Goal: Transaction & Acquisition: Purchase product/service

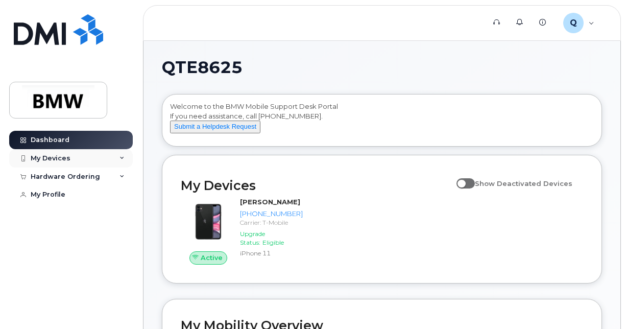
click at [73, 158] on div "My Devices" at bounding box center [71, 158] width 124 height 18
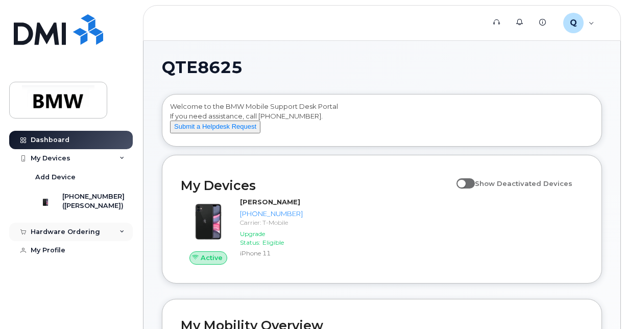
click at [97, 238] on div "Hardware Ordering" at bounding box center [71, 232] width 124 height 18
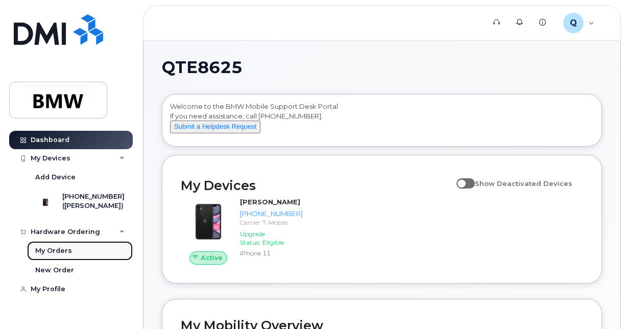
click at [67, 255] on div "My Orders" at bounding box center [53, 250] width 37 height 9
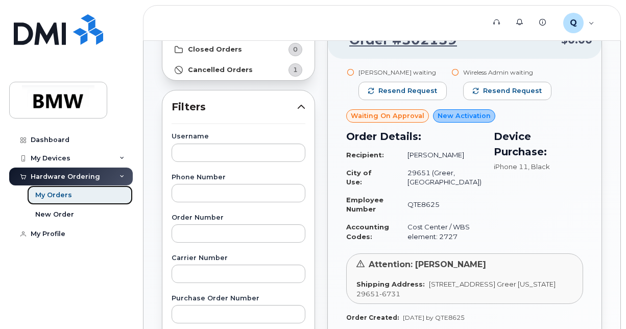
scroll to position [51, 0]
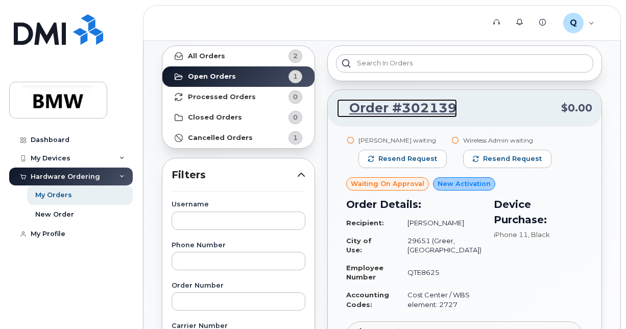
click at [403, 107] on link "Order #302139" at bounding box center [397, 108] width 120 height 18
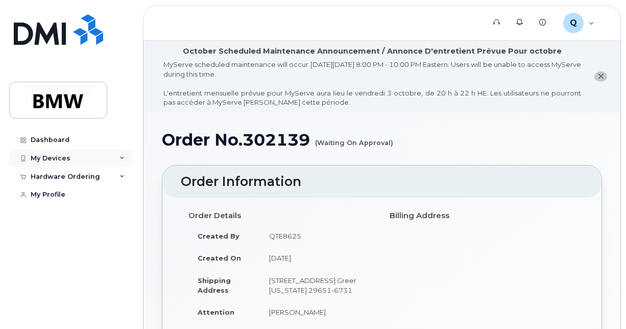
click at [98, 159] on div "My Devices" at bounding box center [71, 158] width 124 height 18
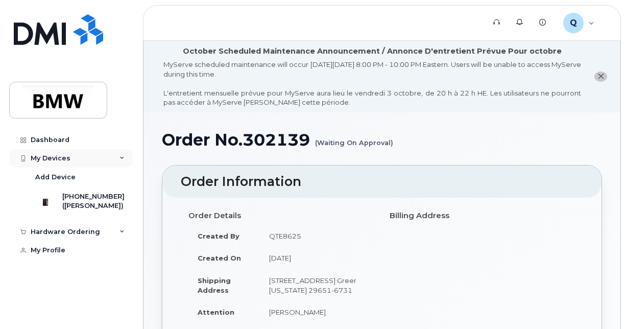
click at [99, 158] on div "My Devices" at bounding box center [71, 158] width 124 height 18
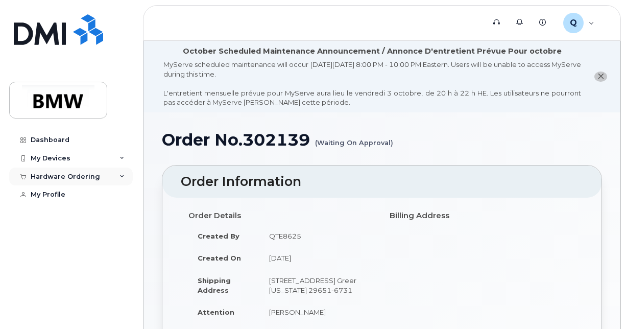
click at [101, 174] on div "Hardware Ordering" at bounding box center [71, 177] width 124 height 18
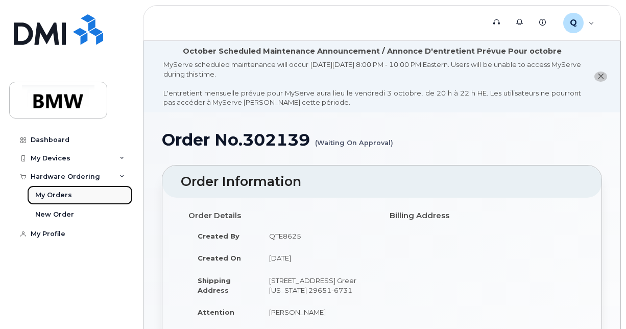
click at [73, 199] on link "My Orders" at bounding box center [80, 194] width 106 height 19
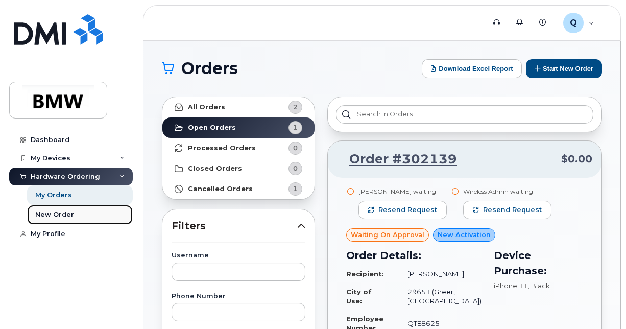
click at [80, 215] on link "New Order" at bounding box center [80, 214] width 106 height 19
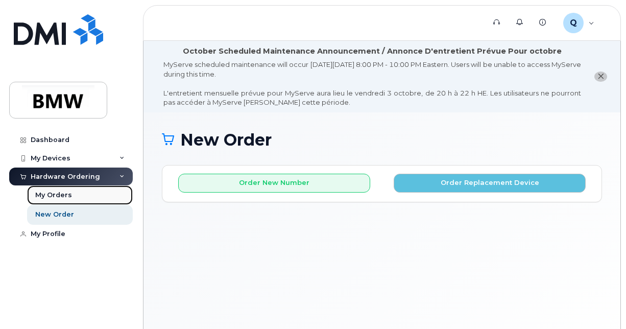
click at [90, 201] on link "My Orders" at bounding box center [80, 194] width 106 height 19
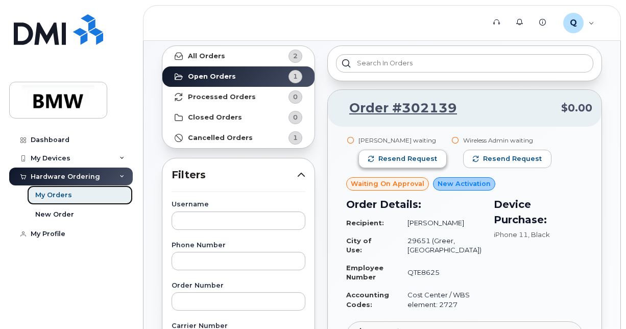
scroll to position [51, 0]
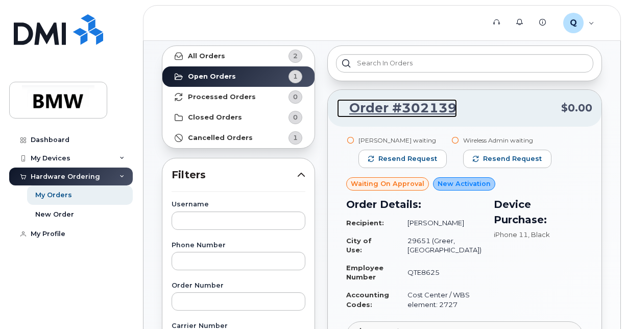
click at [430, 106] on link "Order #302139" at bounding box center [397, 108] width 120 height 18
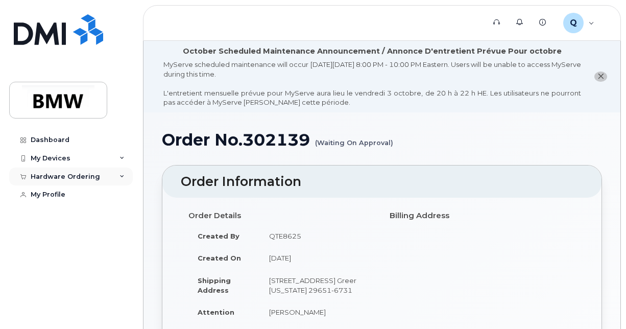
click at [72, 173] on div "Hardware Ordering" at bounding box center [65, 177] width 69 height 8
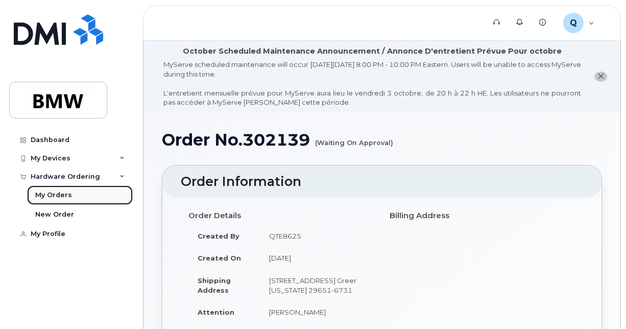
click at [81, 195] on link "My Orders" at bounding box center [80, 194] width 106 height 19
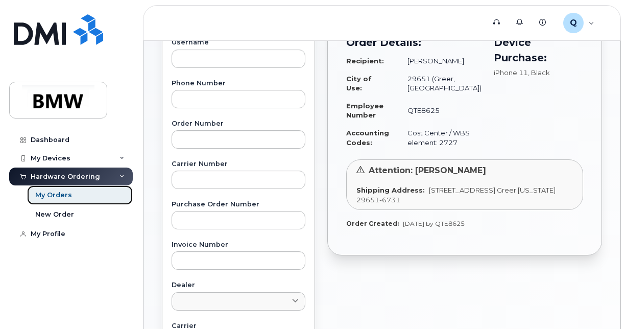
scroll to position [51, 0]
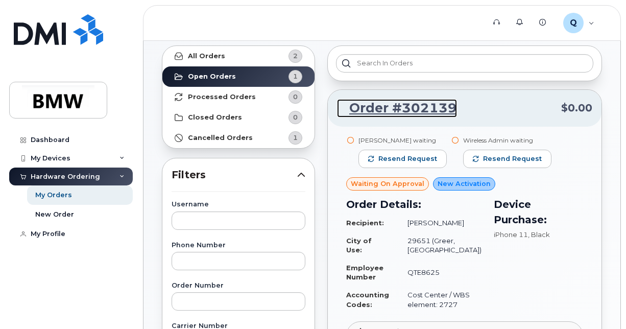
click at [405, 114] on link "Order #302139" at bounding box center [397, 108] width 120 height 18
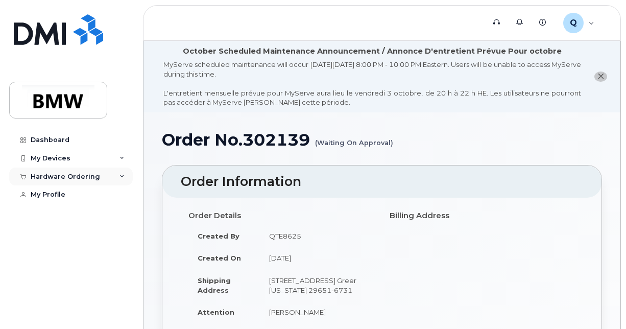
click at [93, 176] on div "Hardware Ordering" at bounding box center [65, 177] width 69 height 8
click at [119, 161] on div "My Devices" at bounding box center [71, 158] width 124 height 18
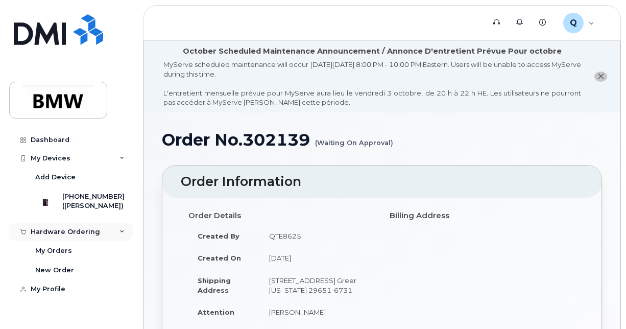
click at [107, 237] on div "Hardware Ordering" at bounding box center [71, 232] width 124 height 18
click at [108, 235] on div "Hardware Ordering" at bounding box center [71, 232] width 124 height 18
click at [109, 153] on div "My Devices" at bounding box center [71, 158] width 124 height 18
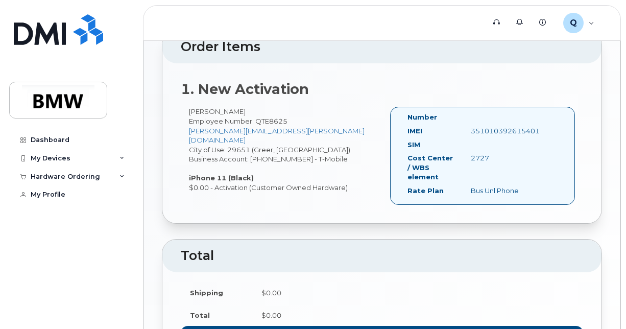
scroll to position [358, 0]
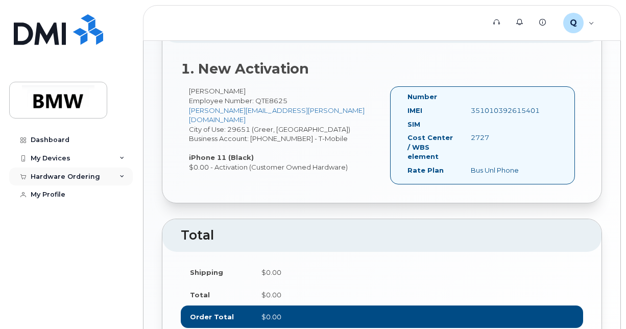
click at [100, 173] on div "Hardware Ordering" at bounding box center [71, 177] width 124 height 18
click at [95, 175] on div "Hardware Ordering" at bounding box center [65, 177] width 69 height 8
click at [99, 163] on div "My Devices" at bounding box center [71, 158] width 124 height 18
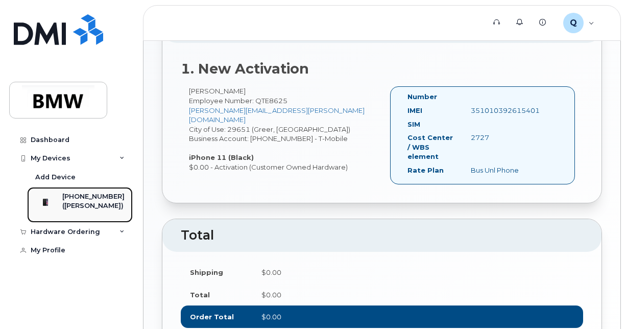
click at [96, 203] on div "([PERSON_NAME])" at bounding box center [93, 205] width 62 height 9
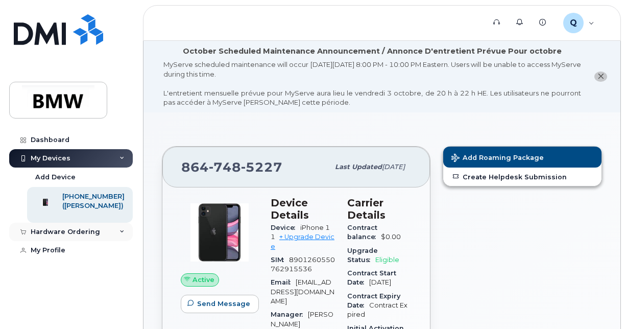
click at [105, 239] on div "Hardware Ordering" at bounding box center [71, 232] width 124 height 18
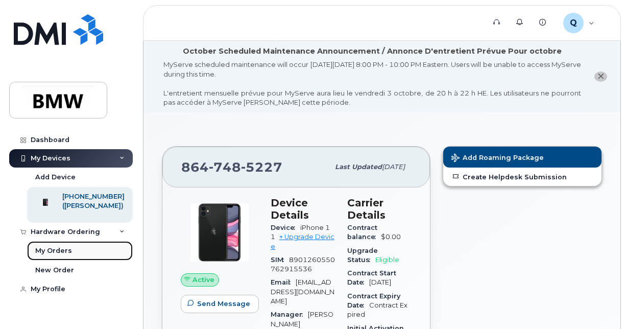
click at [54, 251] on div "My Orders" at bounding box center [53, 250] width 37 height 9
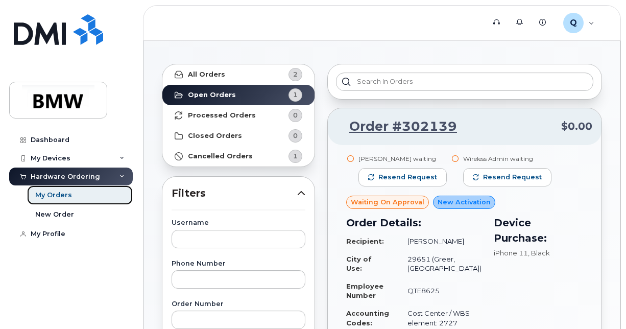
scroll to position [51, 0]
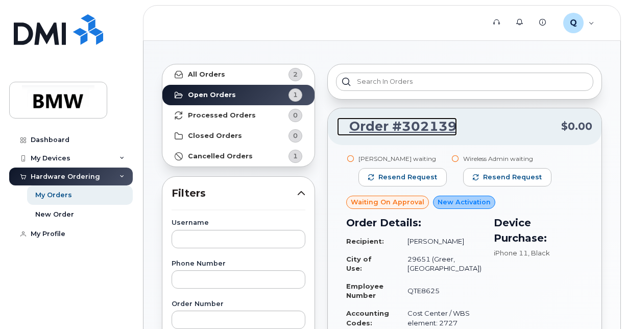
click at [414, 129] on link "Order #302139" at bounding box center [397, 127] width 120 height 18
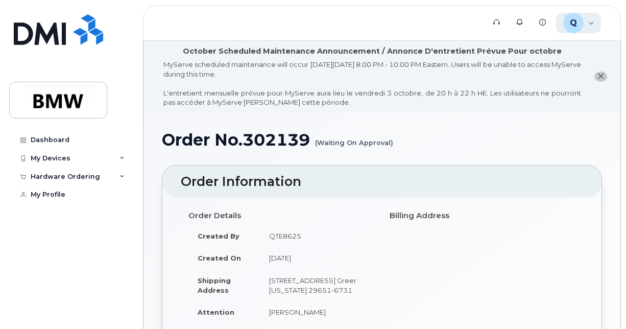
click at [593, 25] on div "Q QTE8625 Employee" at bounding box center [578, 23] width 45 height 20
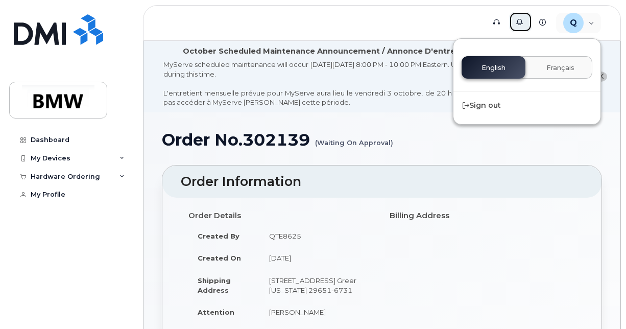
click at [525, 22] on link "Alerts" at bounding box center [520, 22] width 23 height 20
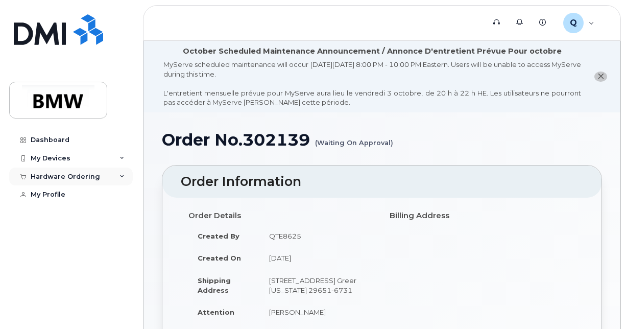
click at [122, 176] on icon at bounding box center [122, 176] width 5 height 5
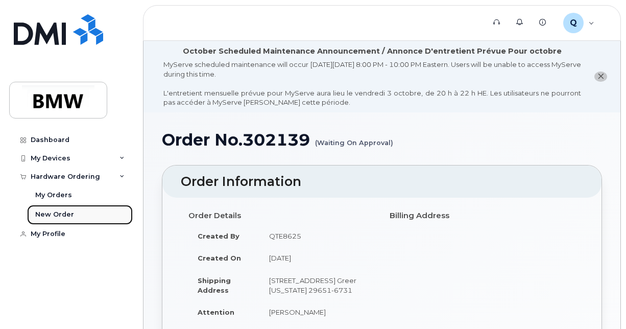
click at [60, 214] on div "New Order" at bounding box center [54, 214] width 39 height 9
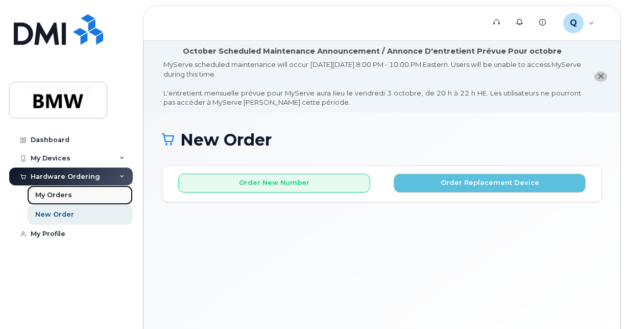
click at [81, 199] on link "My Orders" at bounding box center [80, 194] width 106 height 19
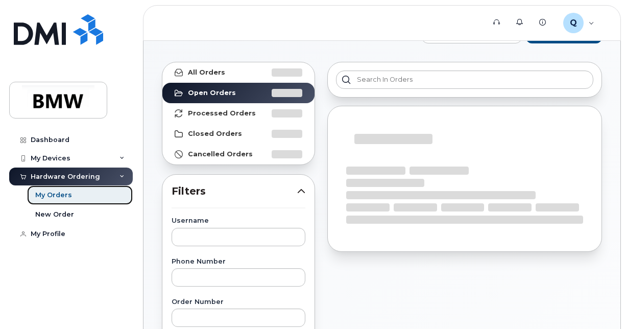
scroll to position [102, 0]
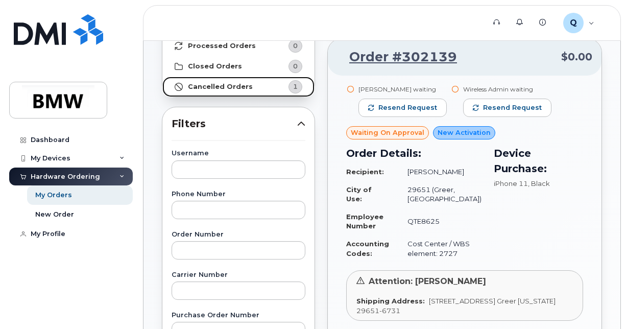
click at [258, 89] on link "Cancelled Orders 1" at bounding box center [238, 87] width 152 height 20
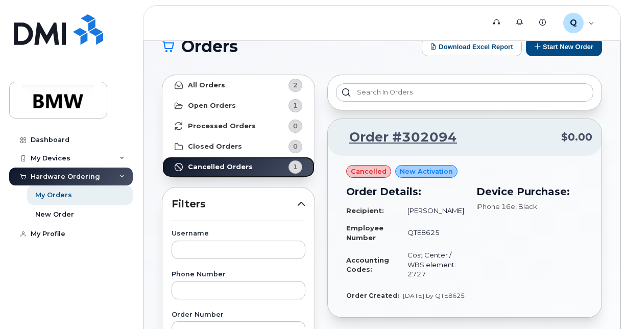
scroll to position [0, 0]
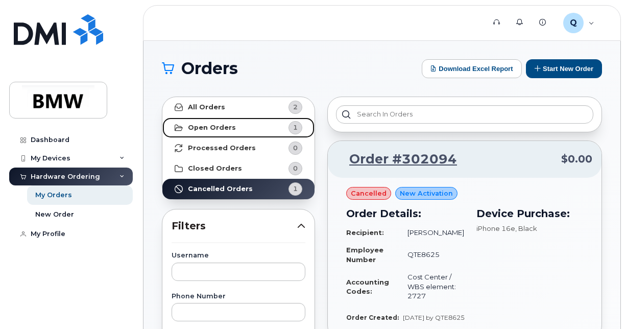
click at [221, 124] on strong "Open Orders" at bounding box center [212, 128] width 48 height 8
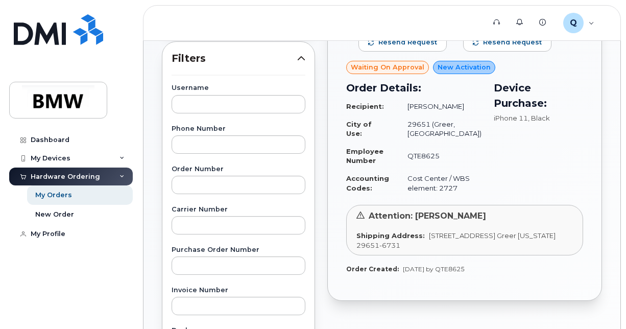
scroll to position [153, 0]
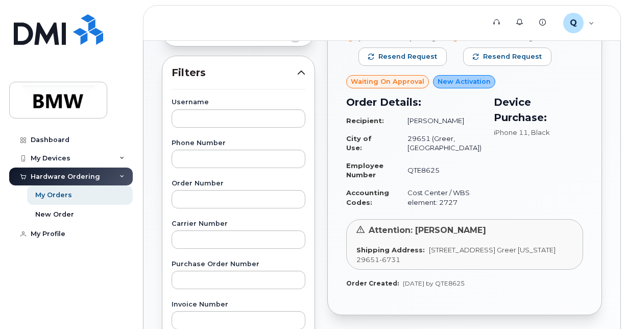
click at [358, 233] on icon at bounding box center [361, 229] width 8 height 8
click at [404, 264] on span "[STREET_ADDRESS] Greer [US_STATE] 29651-6731" at bounding box center [456, 255] width 199 height 18
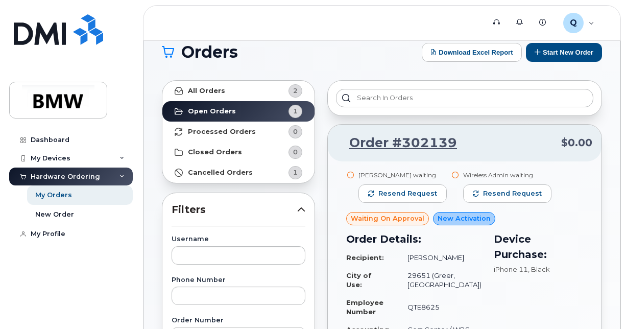
scroll to position [0, 0]
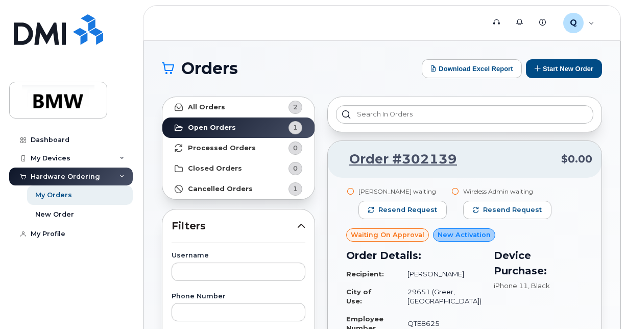
click at [577, 157] on span "$0.00" at bounding box center [576, 159] width 31 height 15
click at [410, 163] on link "Order #302139" at bounding box center [397, 159] width 120 height 18
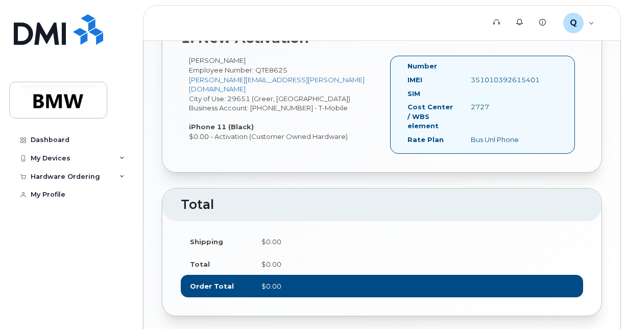
scroll to position [458, 0]
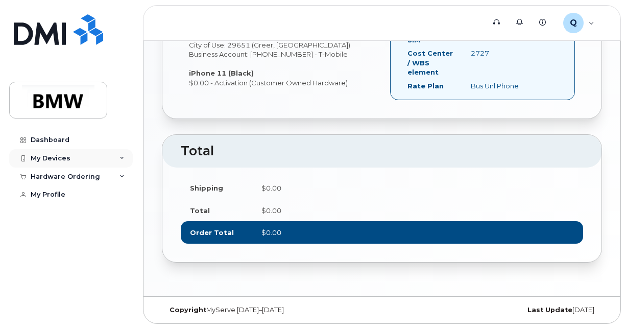
click at [74, 156] on div "My Devices" at bounding box center [71, 158] width 124 height 18
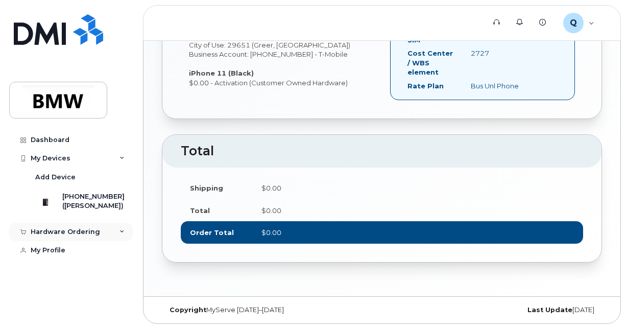
click at [102, 239] on div "Hardware Ordering" at bounding box center [71, 232] width 124 height 18
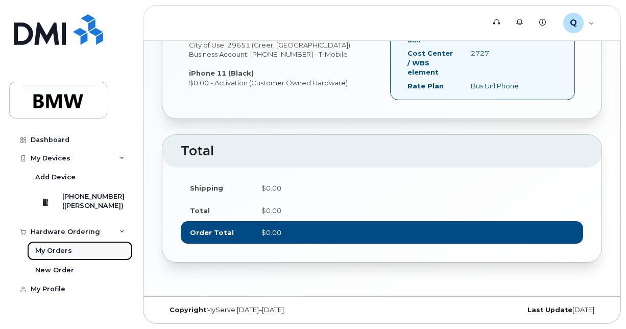
click at [68, 255] on div "My Orders" at bounding box center [53, 250] width 37 height 9
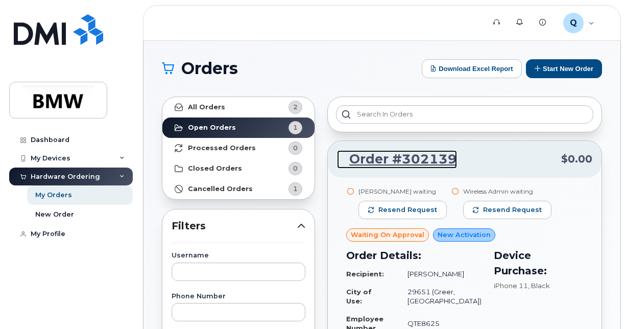
click at [385, 159] on link "Order #302139" at bounding box center [397, 159] width 120 height 18
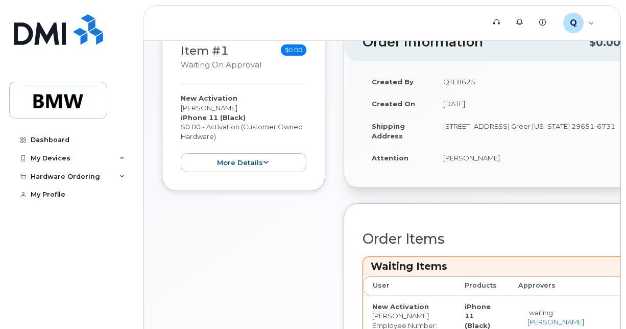
scroll to position [153, 0]
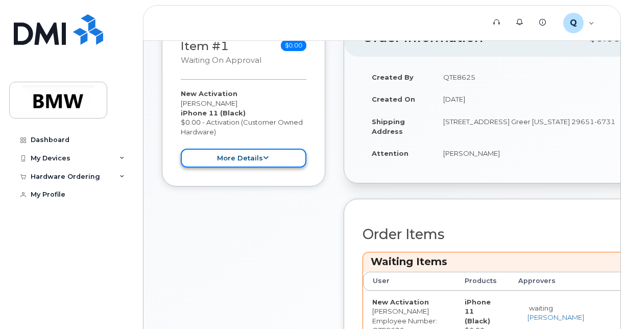
click at [247, 157] on button "more details" at bounding box center [244, 158] width 126 height 19
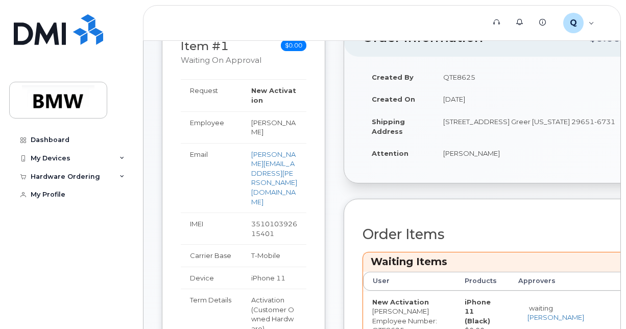
click at [235, 64] on small "Waiting On Approval" at bounding box center [221, 60] width 81 height 9
click at [205, 50] on h3 "Item #1 Waiting On Approval" at bounding box center [221, 53] width 81 height 26
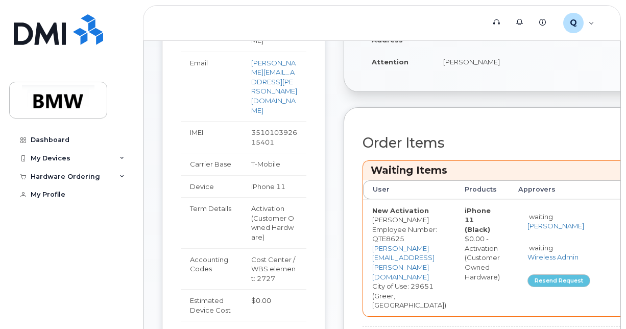
scroll to position [236, 0]
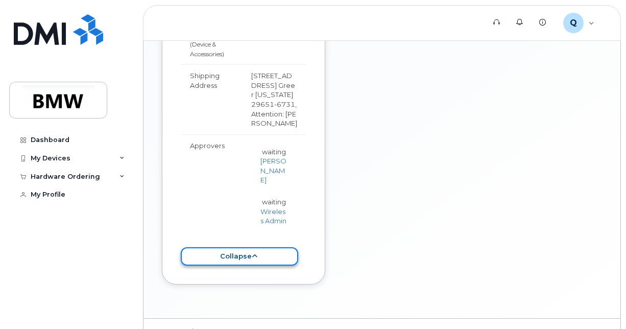
click at [250, 247] on button "collapse" at bounding box center [240, 256] width 118 height 19
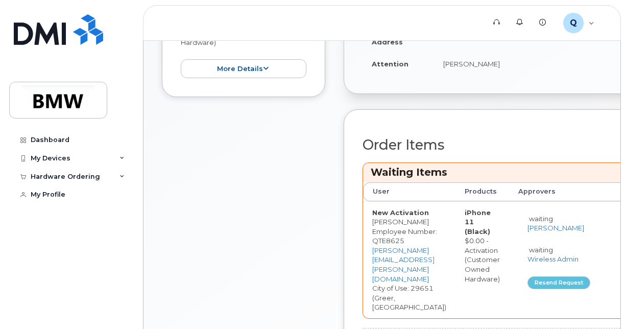
scroll to position [213, 0]
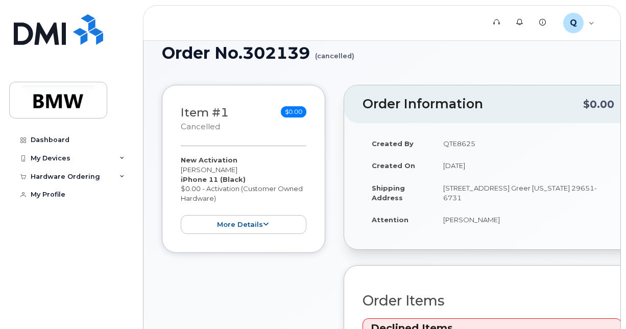
scroll to position [71, 0]
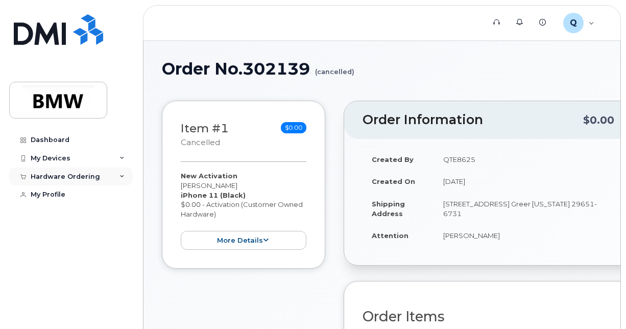
click at [98, 176] on div "Hardware Ordering" at bounding box center [71, 177] width 124 height 18
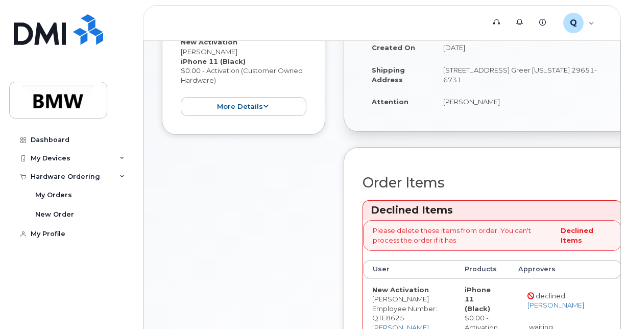
click at [311, 210] on div "Item #1 cancelled $0.00 New Activation John Williams iPhone 11 (Black) $0.00 - …" at bounding box center [243, 207] width 163 height 481
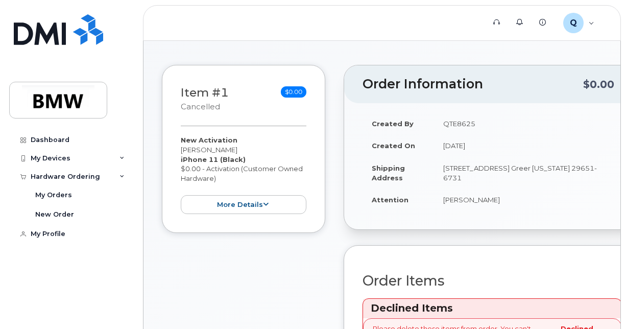
scroll to position [103, 0]
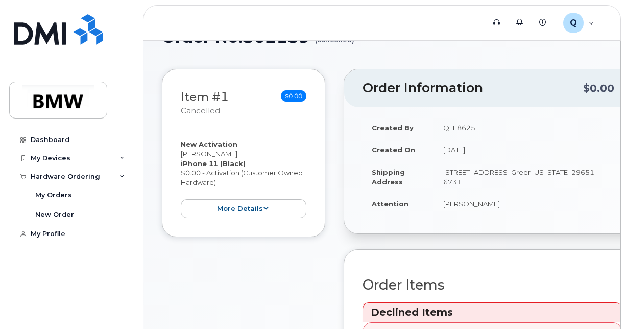
click at [206, 223] on div "Item #1 cancelled $0.00 New Activation John Williams iPhone 11 (Black) $0.00 - …" at bounding box center [243, 153] width 163 height 168
click at [215, 214] on button "more details" at bounding box center [244, 208] width 126 height 19
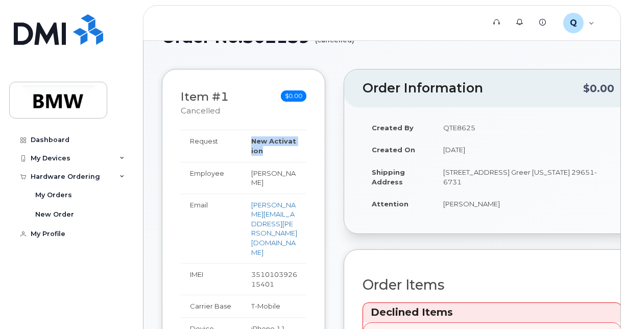
drag, startPoint x: 258, startPoint y: 149, endPoint x: 250, endPoint y: 137, distance: 14.5
click at [251, 137] on strong "New Activation" at bounding box center [273, 146] width 45 height 18
drag, startPoint x: 250, startPoint y: 137, endPoint x: 245, endPoint y: 157, distance: 21.2
click at [245, 157] on td "New Activation" at bounding box center [274, 146] width 64 height 32
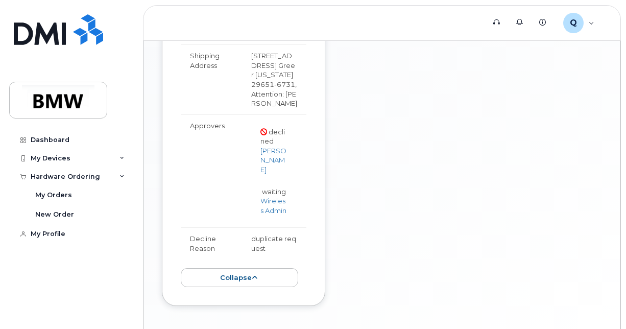
scroll to position [614, 0]
click at [240, 268] on button "collapse" at bounding box center [240, 277] width 118 height 19
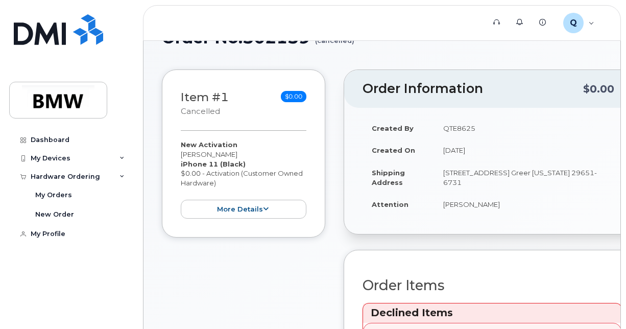
scroll to position [0, 0]
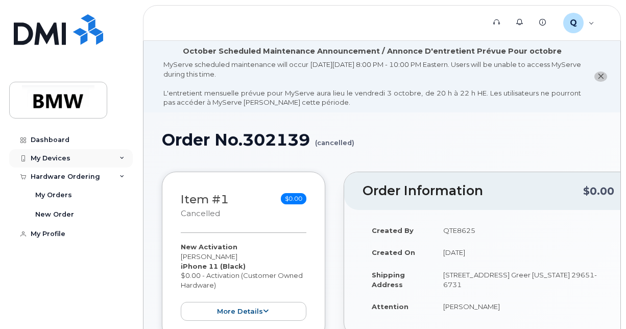
click at [94, 155] on div "My Devices" at bounding box center [71, 158] width 124 height 18
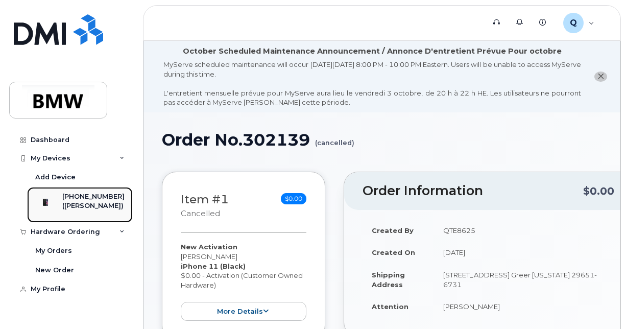
click at [59, 196] on div at bounding box center [45, 202] width 27 height 20
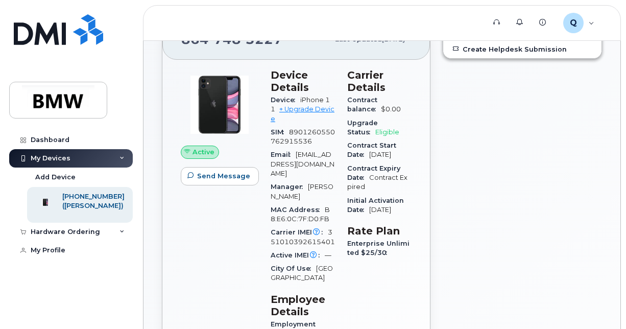
scroll to position [102, 0]
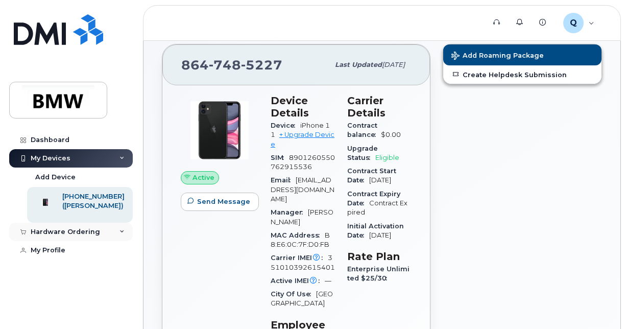
click at [88, 234] on div "Hardware Ordering" at bounding box center [65, 232] width 69 height 8
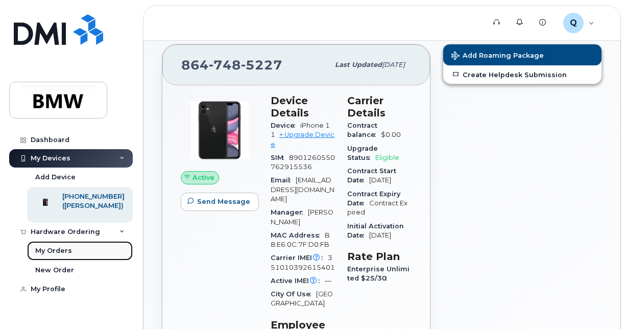
click at [77, 250] on link "My Orders" at bounding box center [80, 250] width 106 height 19
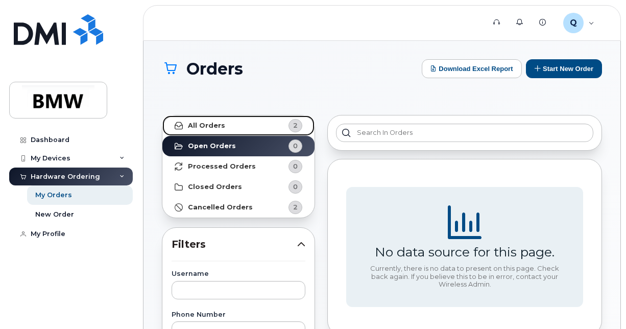
click at [215, 130] on link "All Orders 2" at bounding box center [238, 125] width 152 height 20
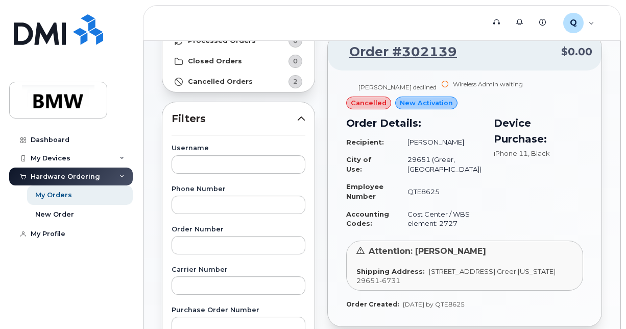
scroll to position [102, 0]
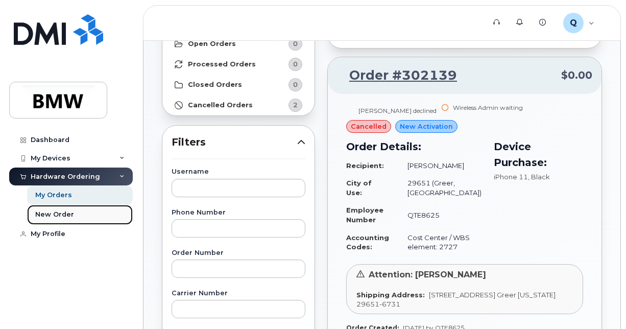
click at [67, 212] on div "New Order" at bounding box center [54, 214] width 39 height 9
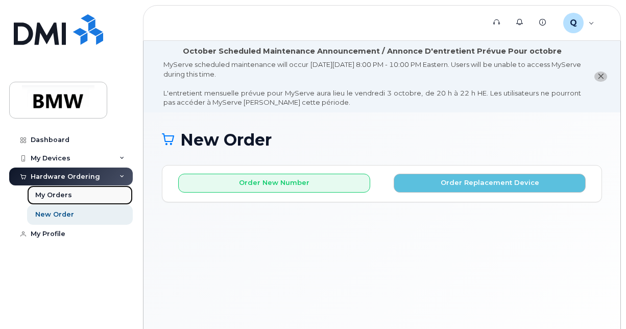
click at [67, 195] on div "My Orders" at bounding box center [53, 195] width 37 height 9
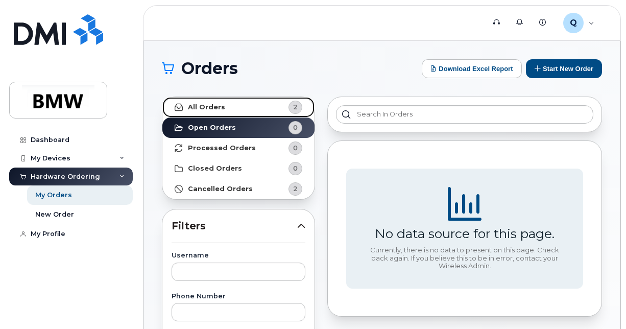
click at [255, 106] on link "All Orders 2" at bounding box center [238, 107] width 152 height 20
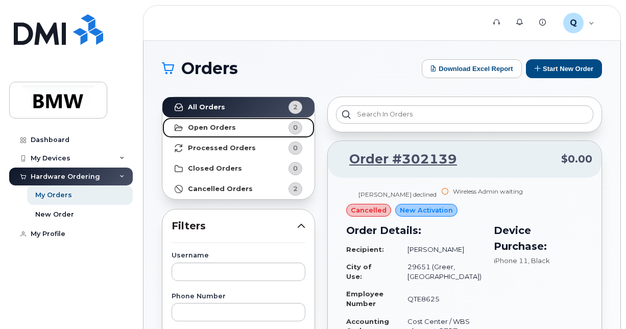
click at [257, 126] on link "Open Orders 0" at bounding box center [238, 128] width 152 height 20
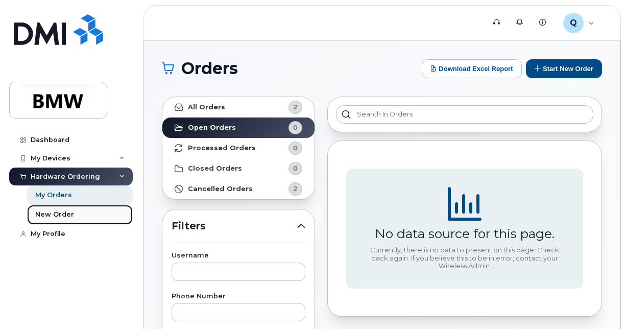
click at [68, 210] on div "New Order" at bounding box center [54, 214] width 39 height 9
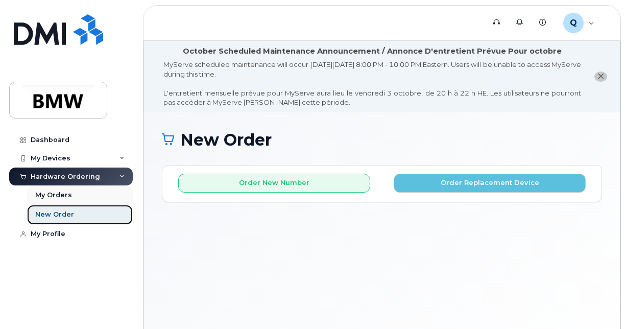
drag, startPoint x: 71, startPoint y: 207, endPoint x: 72, endPoint y: 201, distance: 6.2
click at [71, 206] on link "New Order" at bounding box center [80, 214] width 106 height 19
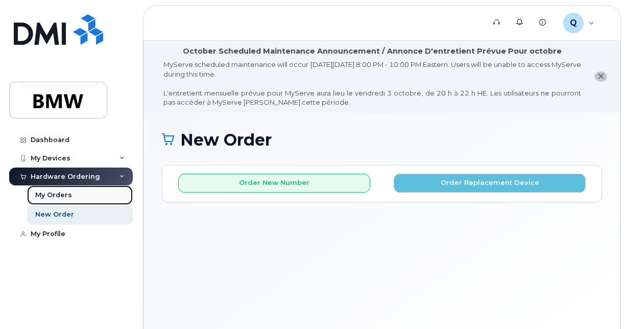
click at [73, 197] on link "My Orders" at bounding box center [80, 194] width 106 height 19
click at [75, 197] on link "My Orders" at bounding box center [80, 194] width 106 height 19
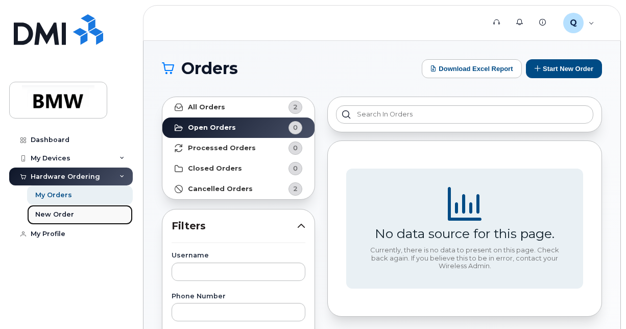
click at [81, 214] on link "New Order" at bounding box center [80, 214] width 106 height 19
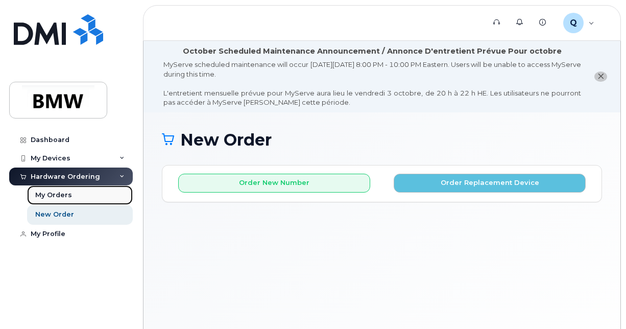
click at [69, 189] on link "My Orders" at bounding box center [80, 194] width 106 height 19
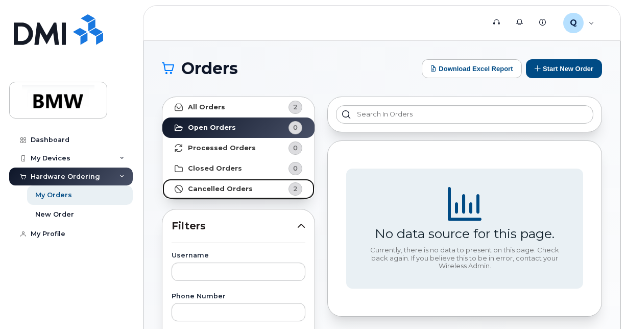
click at [269, 188] on link "Cancelled Orders 2" at bounding box center [238, 189] width 152 height 20
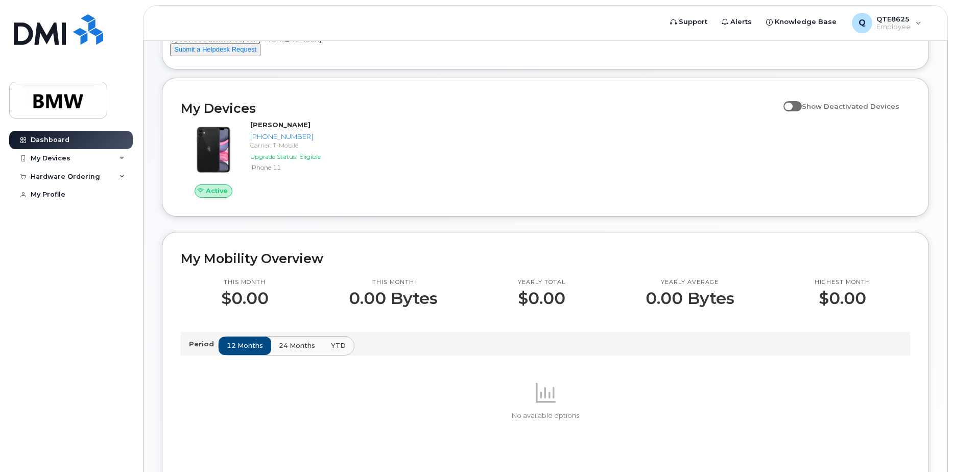
scroll to position [59, 0]
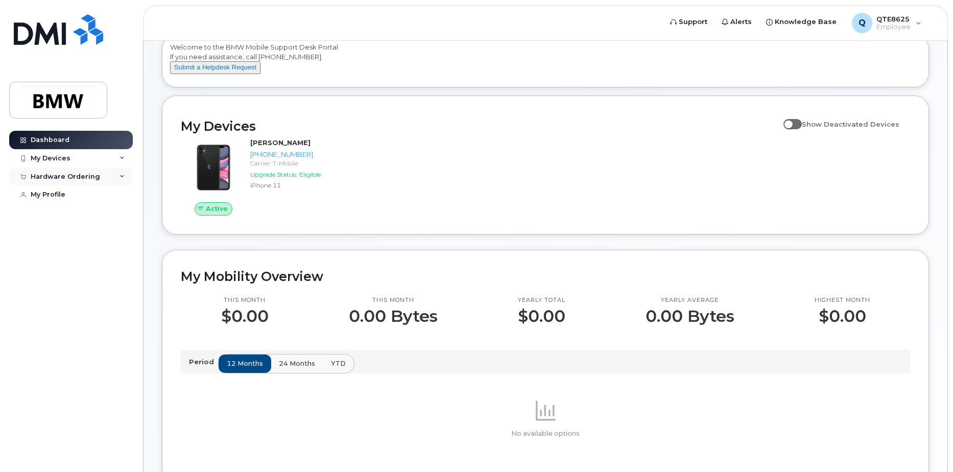
click at [107, 173] on div "Hardware Ordering" at bounding box center [71, 177] width 124 height 18
click at [64, 210] on div "New Order" at bounding box center [54, 214] width 39 height 9
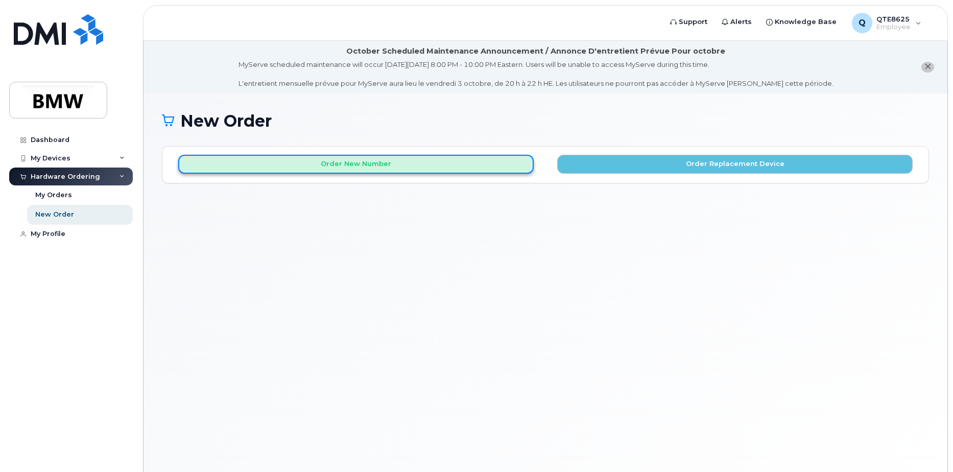
click at [464, 162] on button "Order New Number" at bounding box center [356, 164] width 356 height 19
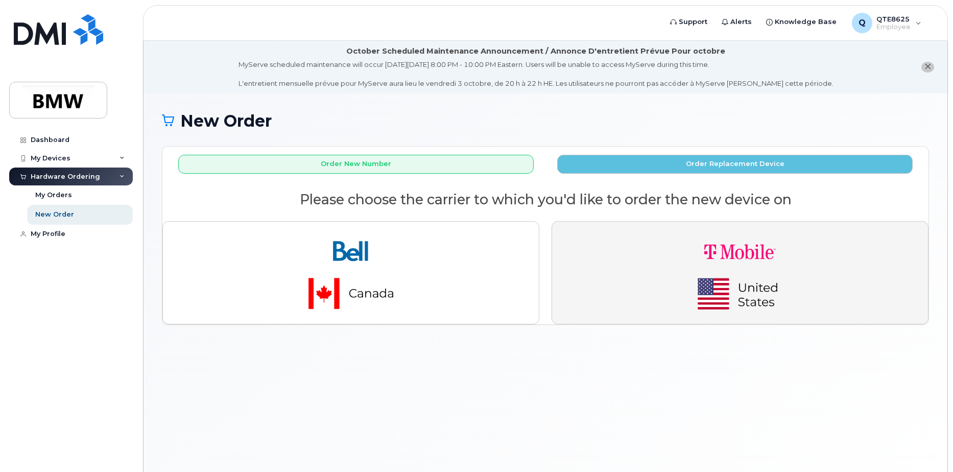
click at [726, 269] on img "button" at bounding box center [740, 273] width 143 height 86
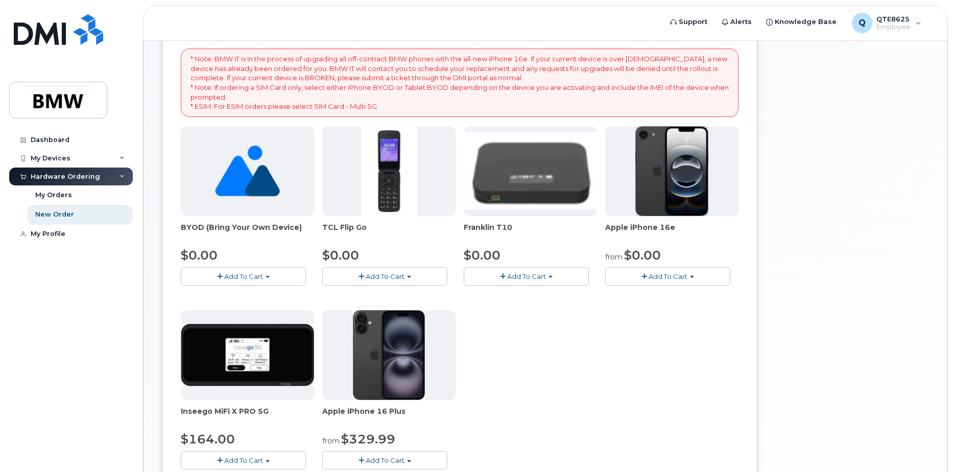
scroll to position [204, 0]
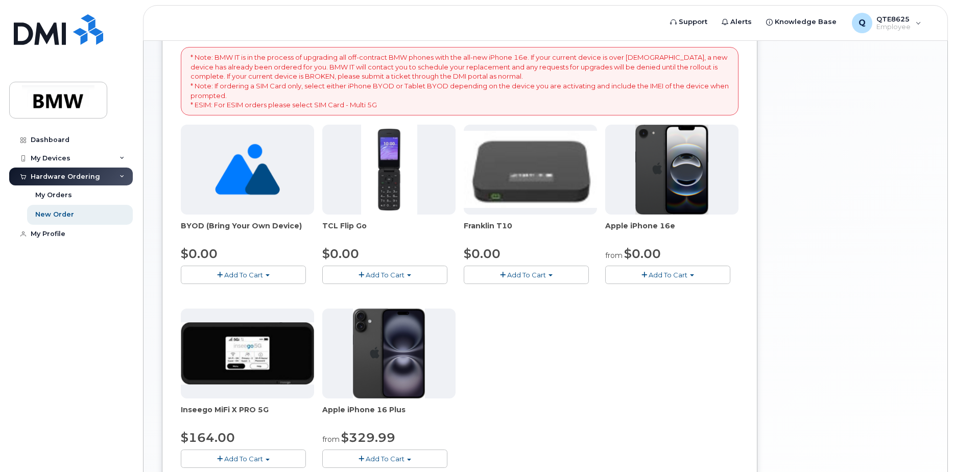
click at [261, 224] on span "BYOD (Bring Your Own Device)" at bounding box center [247, 231] width 133 height 20
click at [261, 272] on span "Add To Cart" at bounding box center [243, 275] width 39 height 8
click at [229, 293] on link "$0.00 - Activation" at bounding box center [231, 294] width 97 height 13
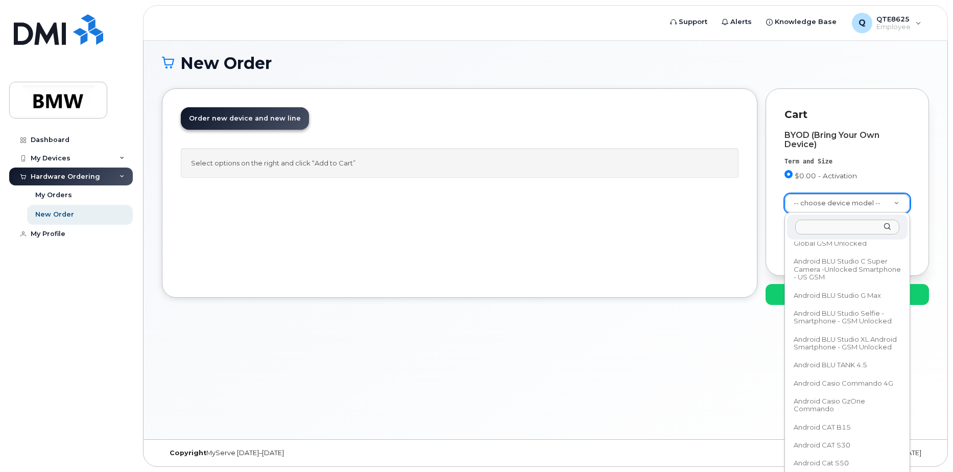
scroll to position [5058, 0]
drag, startPoint x: 906, startPoint y: 267, endPoint x: 904, endPoint y: 275, distance: 8.3
click at [904, 275] on div "-- choose device model -- Aircard BYOD Android BYOD Blackberry BYOD Cell Phone …" at bounding box center [848, 357] width 126 height 289
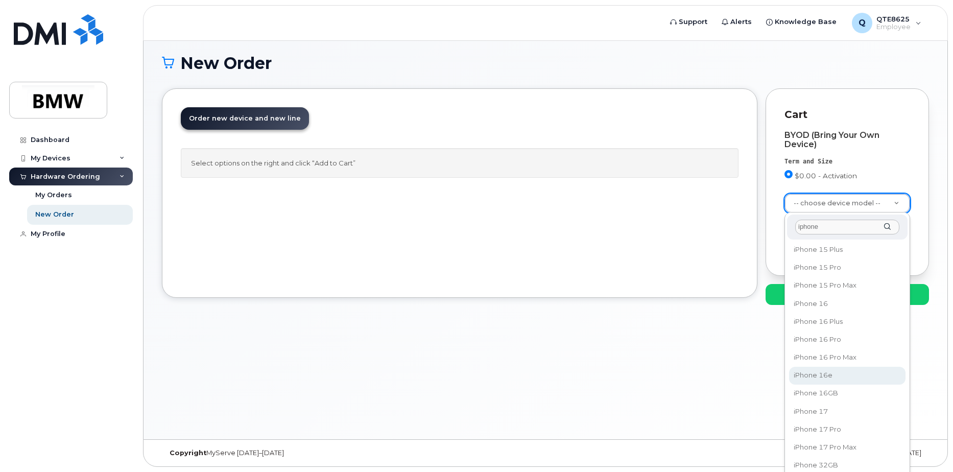
type input "iphone"
select select "3304"
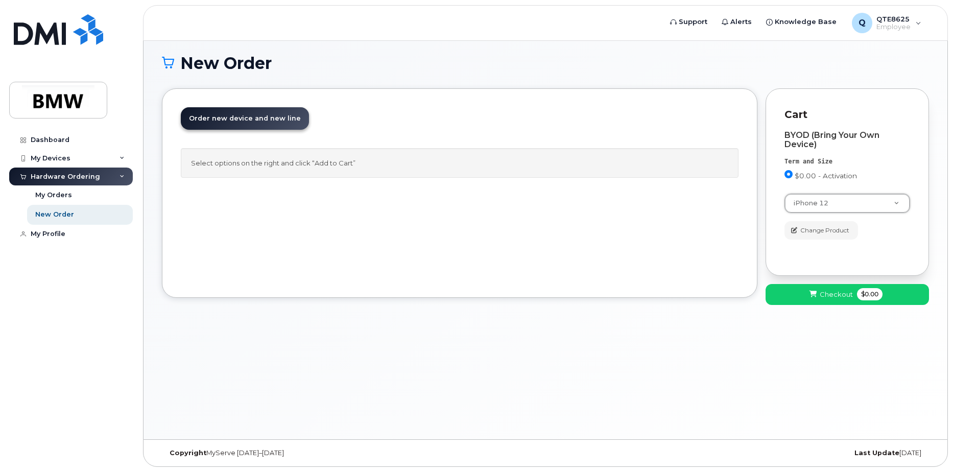
drag, startPoint x: 879, startPoint y: 205, endPoint x: 877, endPoint y: 224, distance: 19.1
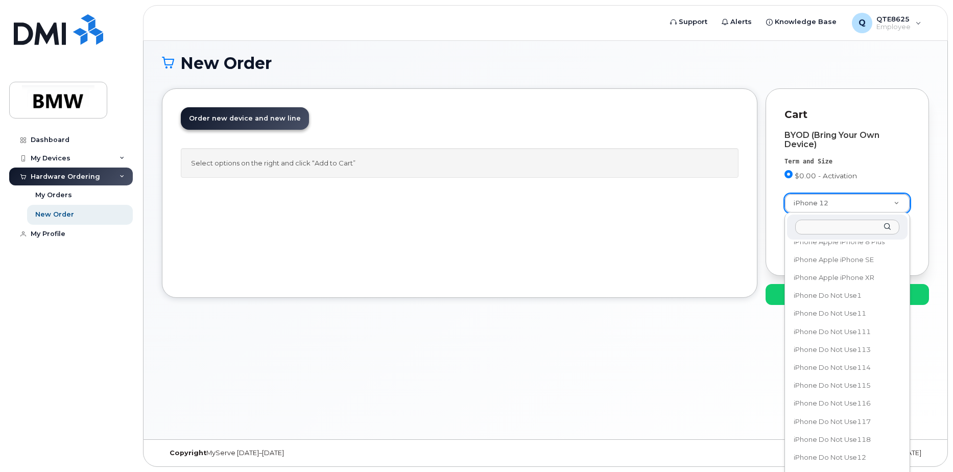
scroll to position [37487, 0]
select select "1698"
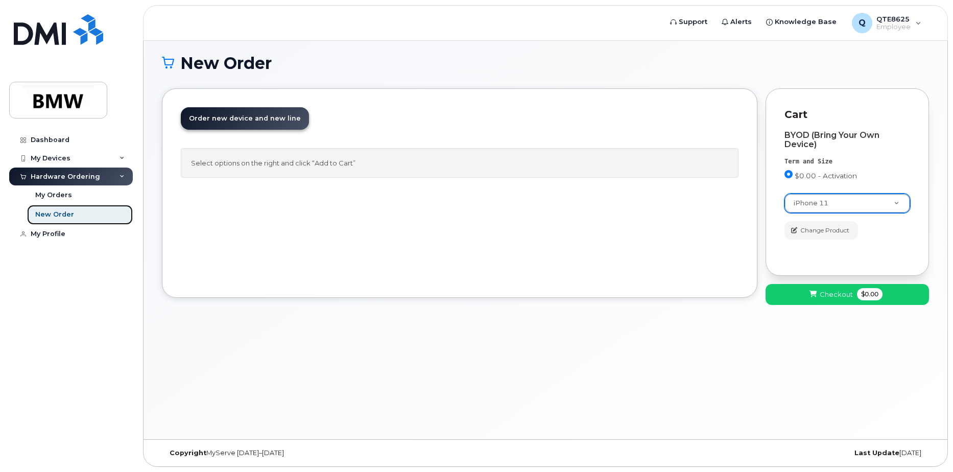
click at [60, 214] on div "New Order" at bounding box center [54, 214] width 39 height 9
click at [64, 194] on div "My Orders" at bounding box center [53, 195] width 37 height 9
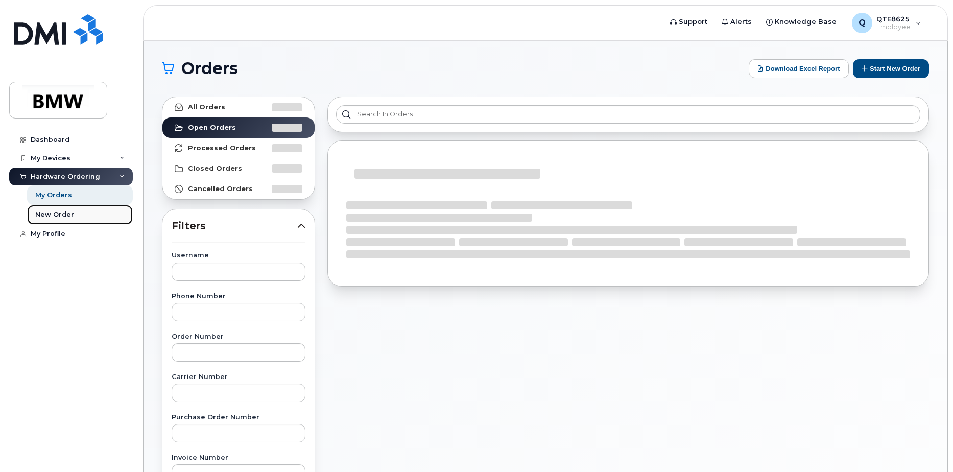
click at [64, 211] on div "New Order" at bounding box center [54, 214] width 39 height 9
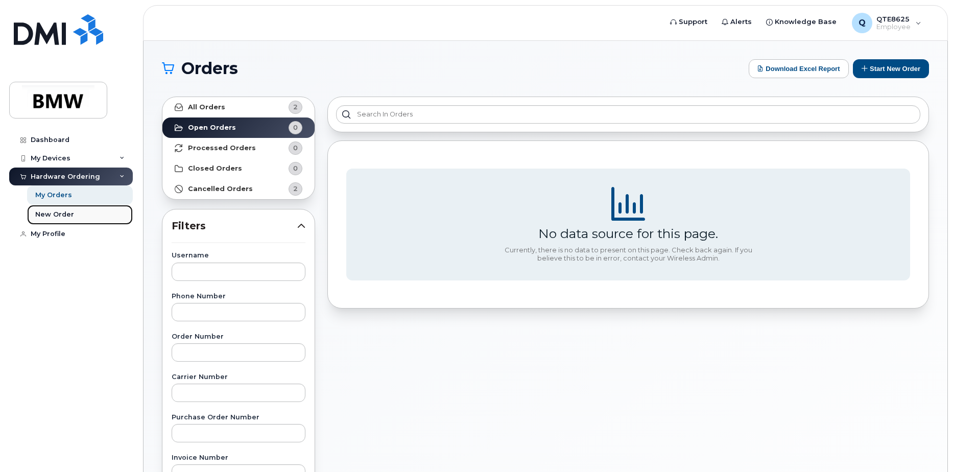
click at [85, 216] on link "New Order" at bounding box center [80, 214] width 106 height 19
click at [84, 216] on link "New Order" at bounding box center [80, 214] width 106 height 19
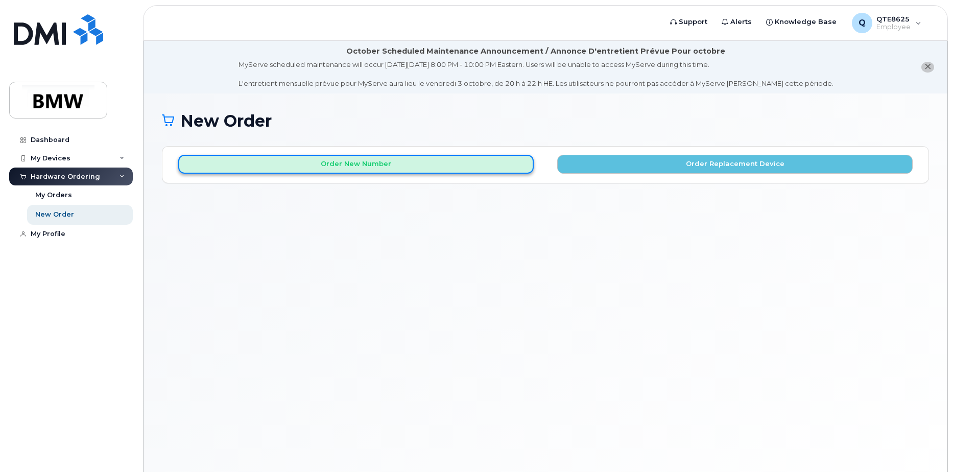
click at [291, 159] on button "Order New Number" at bounding box center [356, 164] width 356 height 19
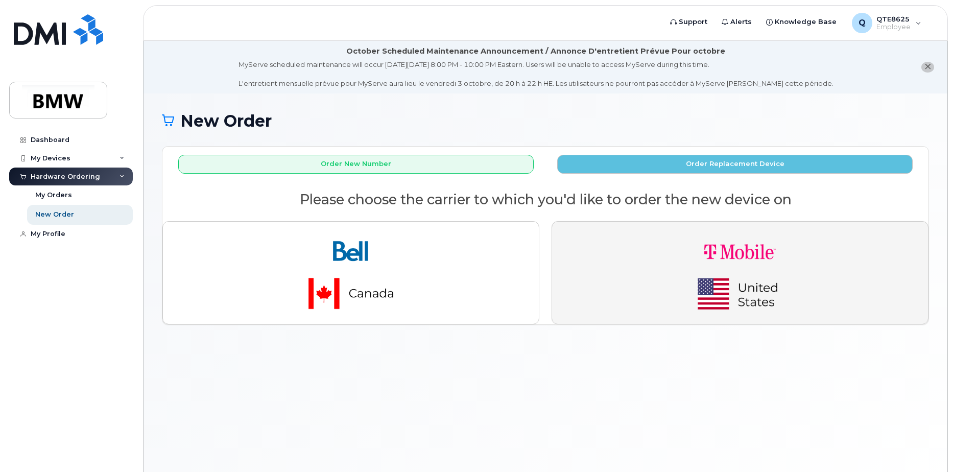
click at [760, 301] on img "button" at bounding box center [740, 273] width 143 height 86
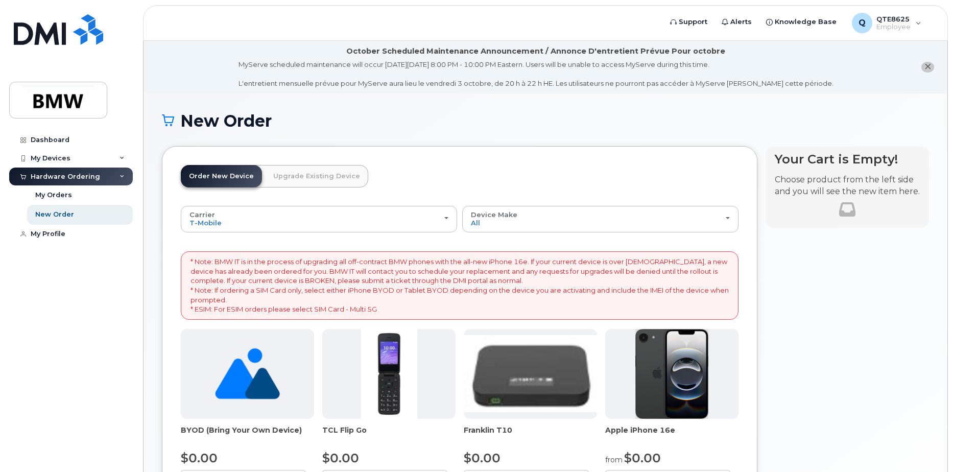
click at [307, 175] on link "Upgrade Existing Device" at bounding box center [316, 176] width 103 height 22
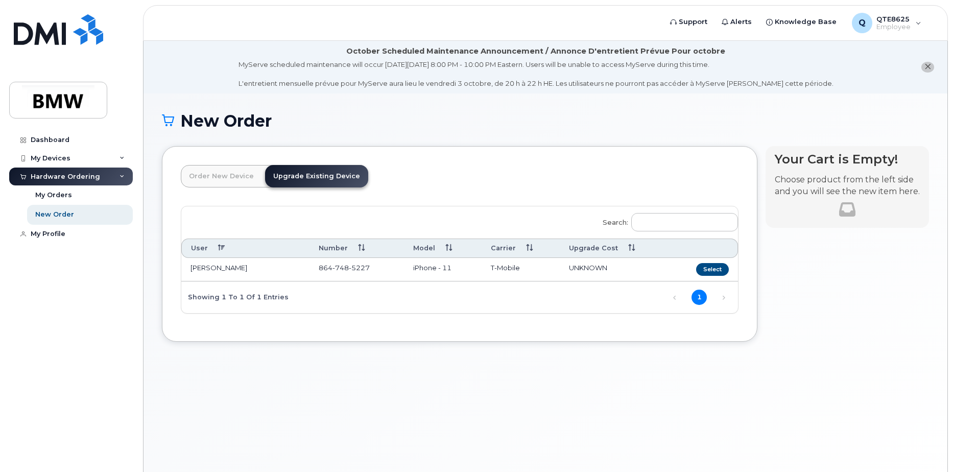
click at [225, 175] on link "Order New Device" at bounding box center [221, 176] width 81 height 22
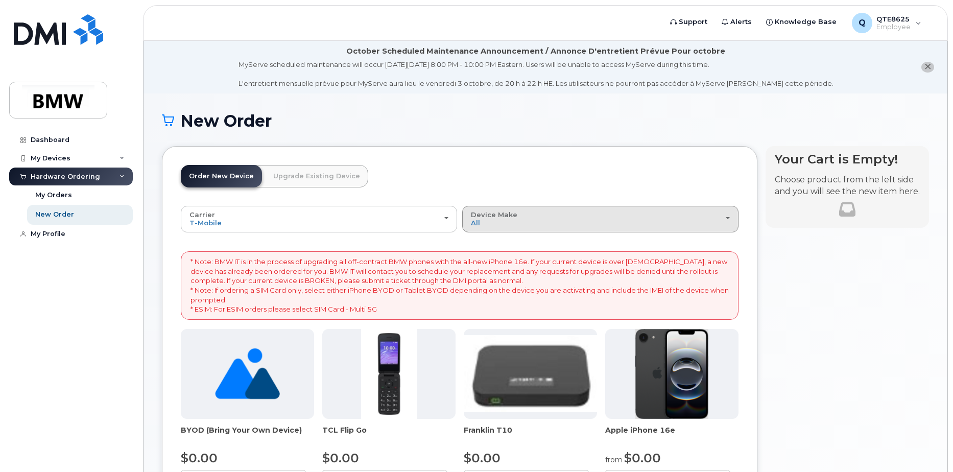
click at [520, 214] on div "Device Make All Cell Phone iPhone Modem" at bounding box center [600, 219] width 259 height 16
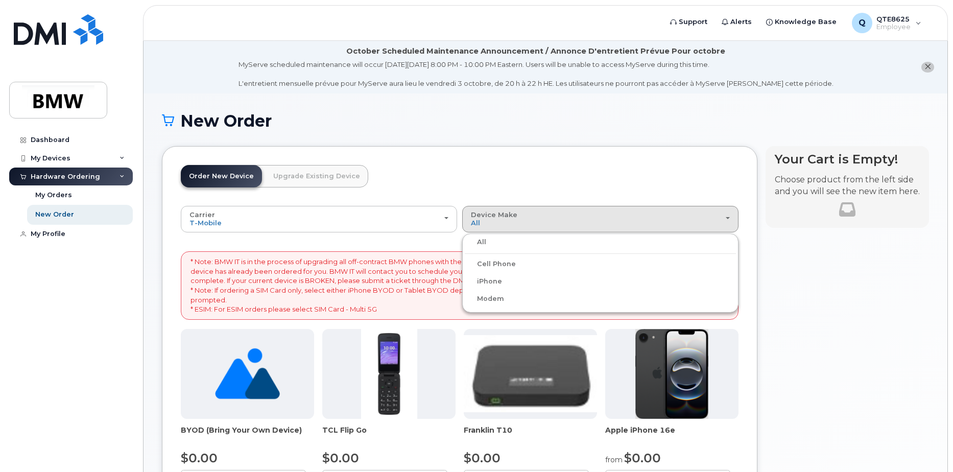
click at [487, 278] on label "iPhone" at bounding box center [483, 281] width 37 height 12
click at [0, 0] on input "iPhone" at bounding box center [0, 0] width 0 height 0
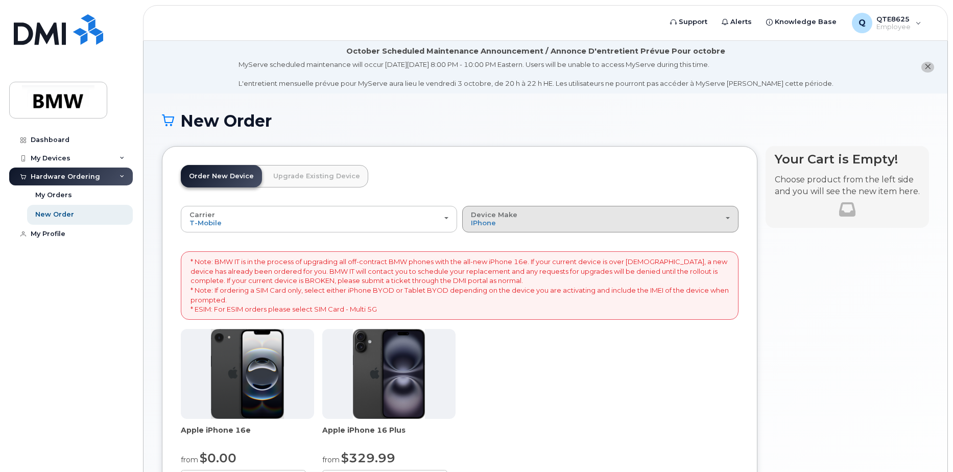
click at [536, 224] on div "Device Make All Cell Phone iPhone Modem" at bounding box center [600, 219] width 259 height 16
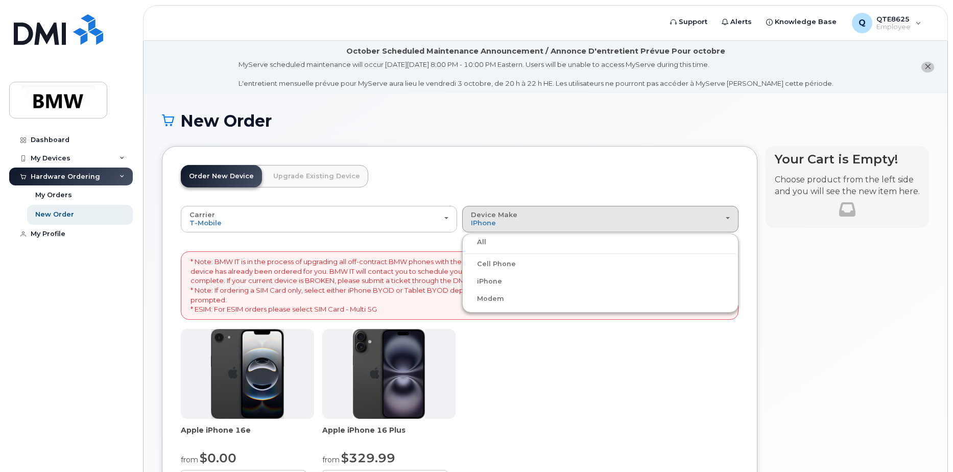
click at [485, 248] on label "All" at bounding box center [475, 242] width 21 height 12
click at [0, 0] on input "All" at bounding box center [0, 0] width 0 height 0
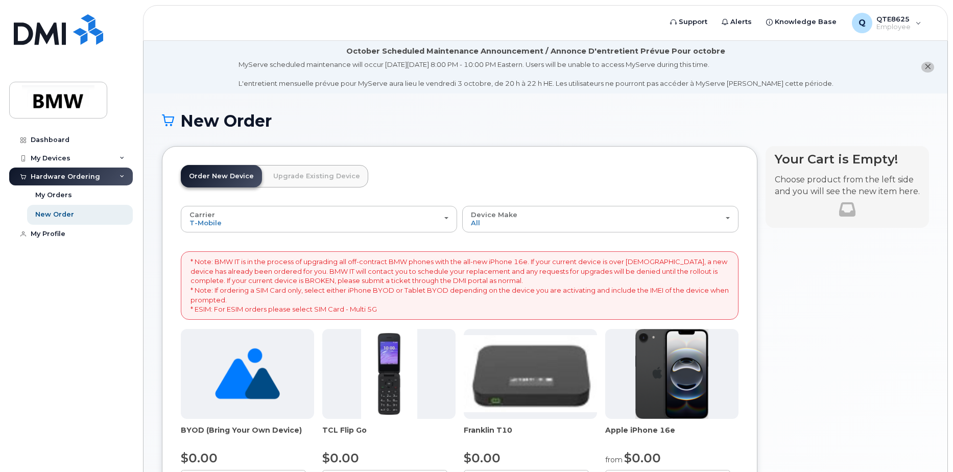
click at [246, 375] on img at bounding box center [247, 374] width 65 height 90
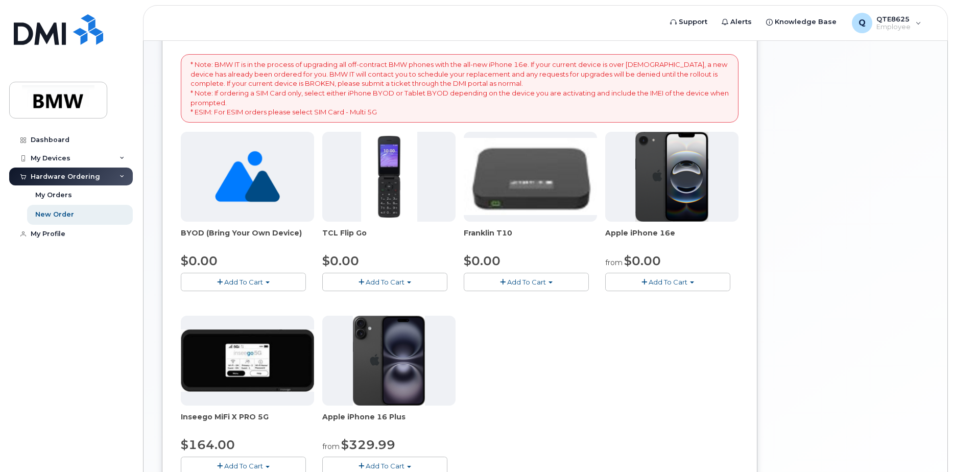
scroll to position [204, 0]
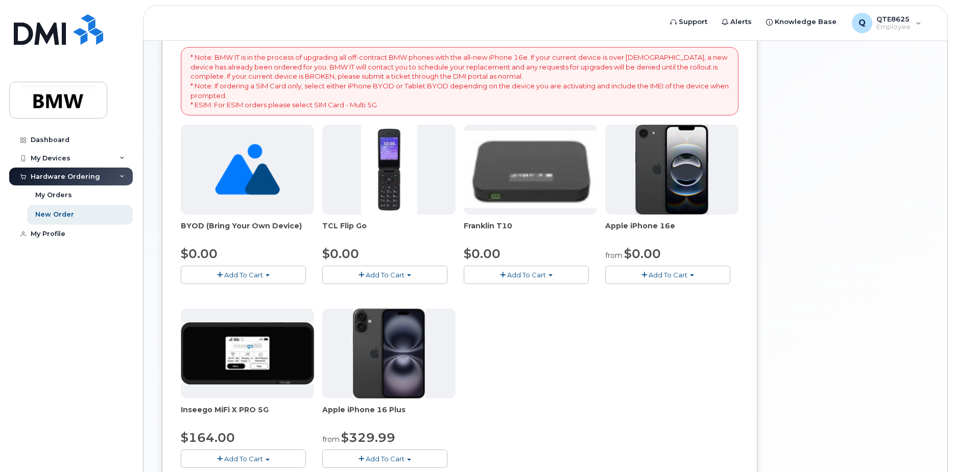
click at [244, 282] on button "Add To Cart" at bounding box center [243, 275] width 125 height 18
click at [247, 294] on link "$0.00 - Activation" at bounding box center [231, 294] width 97 height 13
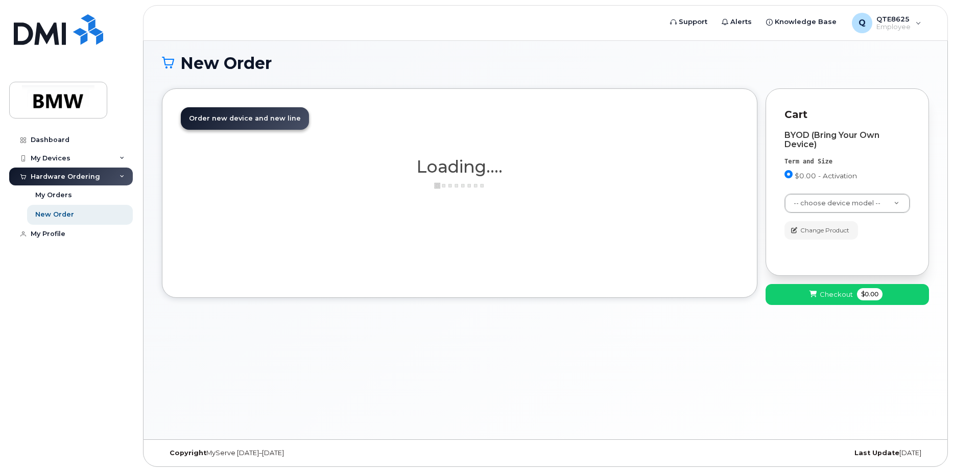
scroll to position [58, 0]
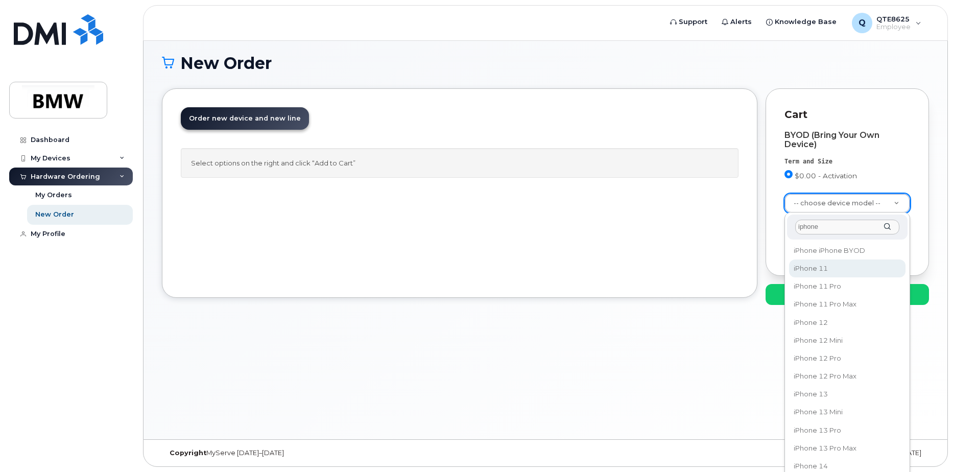
type input "iphone"
select select "1698"
click at [835, 228] on input "text" at bounding box center [847, 227] width 104 height 15
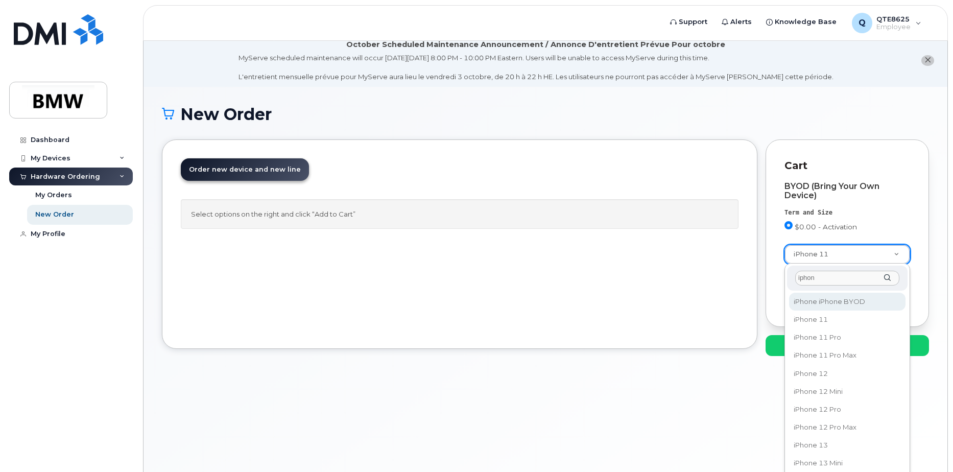
type input "iphon"
select select "2421"
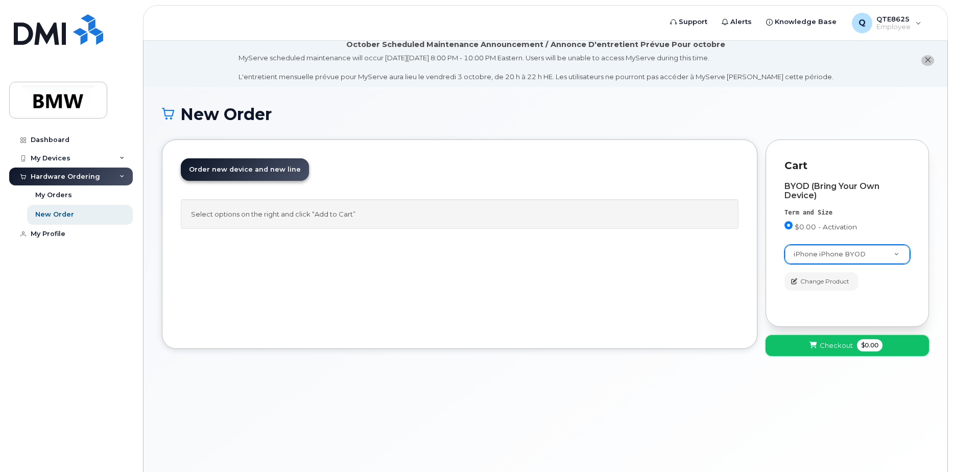
click at [831, 348] on span "Checkout" at bounding box center [836, 346] width 33 height 10
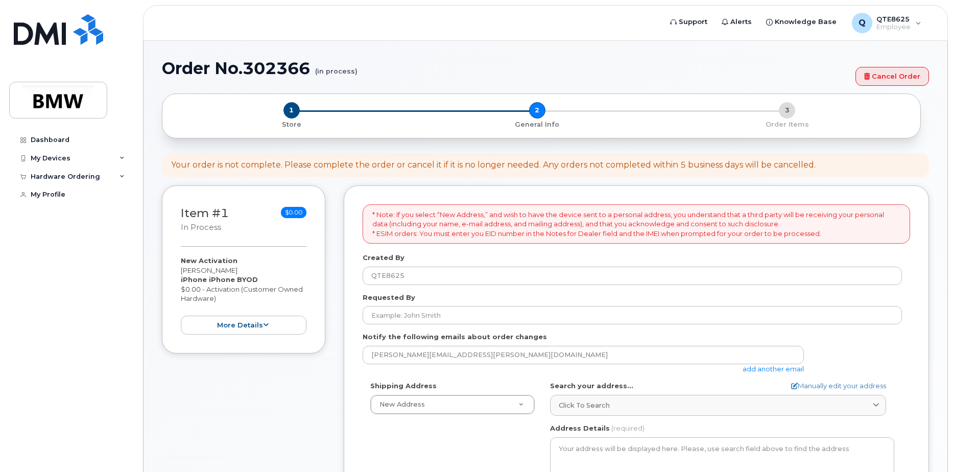
select select
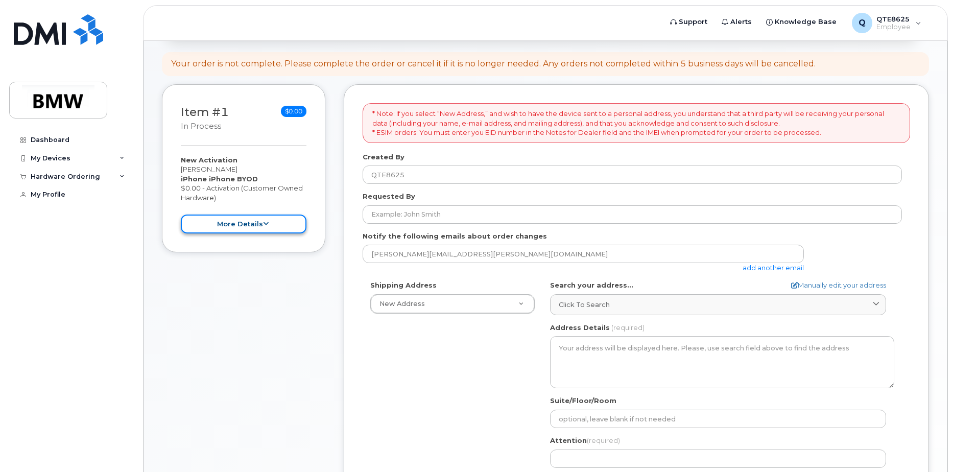
click at [264, 219] on button "more details" at bounding box center [244, 224] width 126 height 19
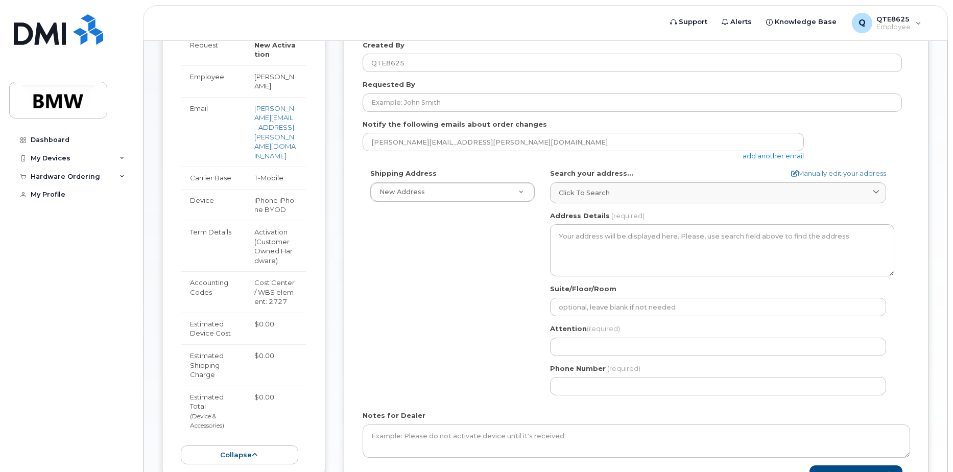
scroll to position [363, 0]
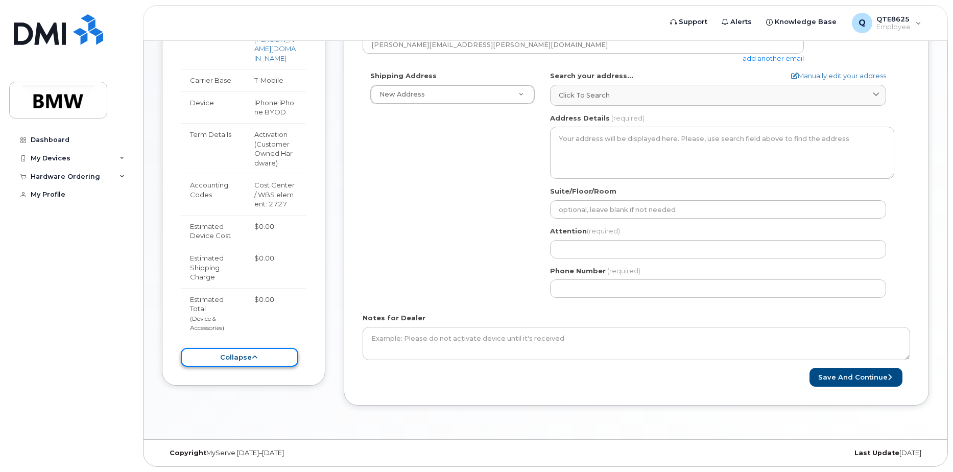
click at [290, 348] on button "collapse" at bounding box center [240, 357] width 118 height 19
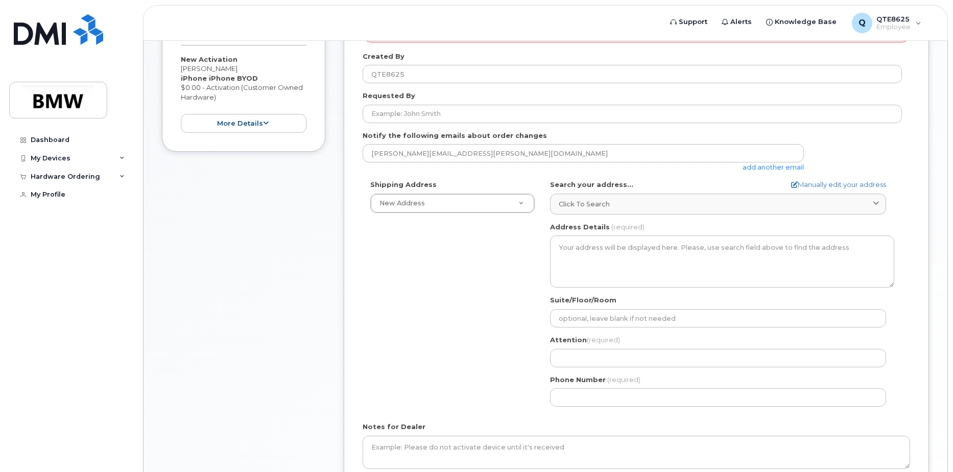
scroll to position [209, 0]
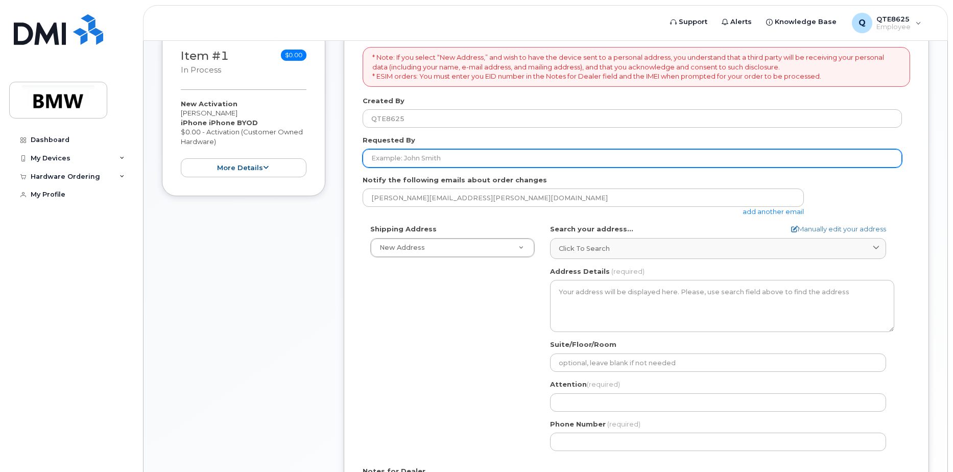
drag, startPoint x: 434, startPoint y: 158, endPoint x: 449, endPoint y: 158, distance: 14.8
click at [435, 158] on input "Requested By" at bounding box center [633, 158] width 540 height 18
type input "[PERSON_NAME]"
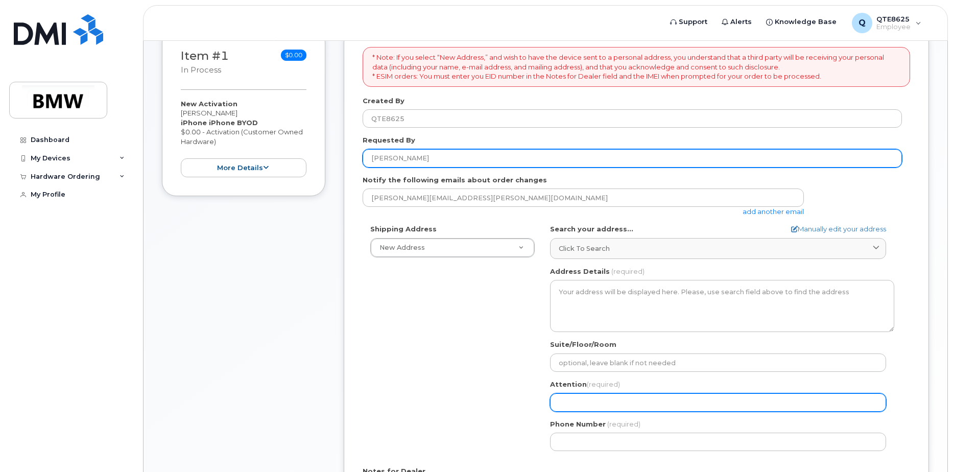
type input "[PERSON_NAME]"
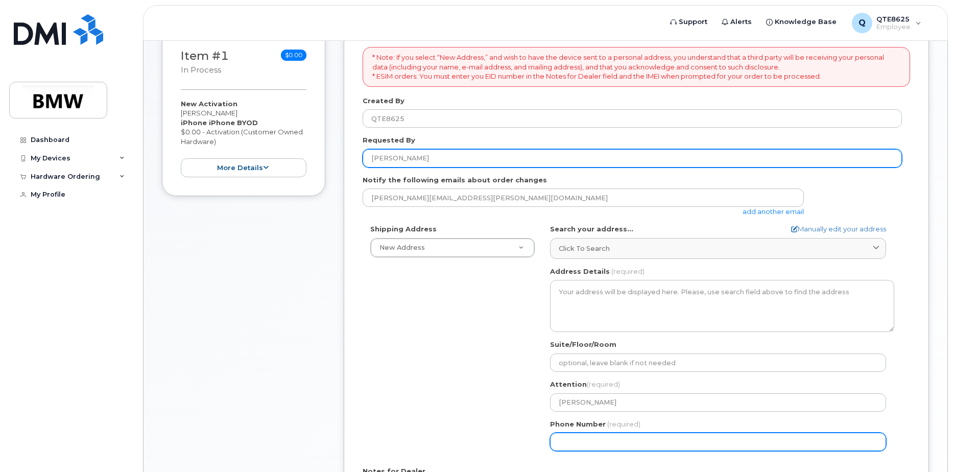
type input "8647485227"
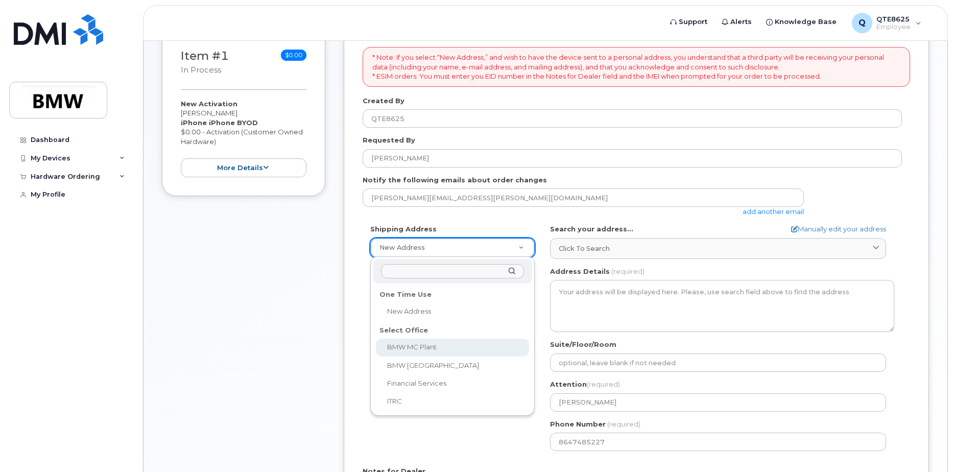
select select
type textarea "1400 Highway 101 S GREER SC 29651-6731 UNITED STATES Greer South Carolina 29651…"
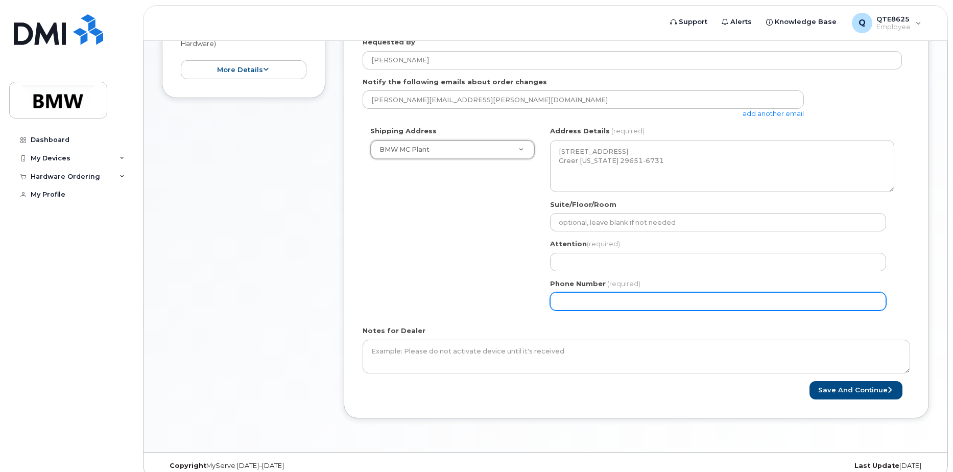
scroll to position [312, 0]
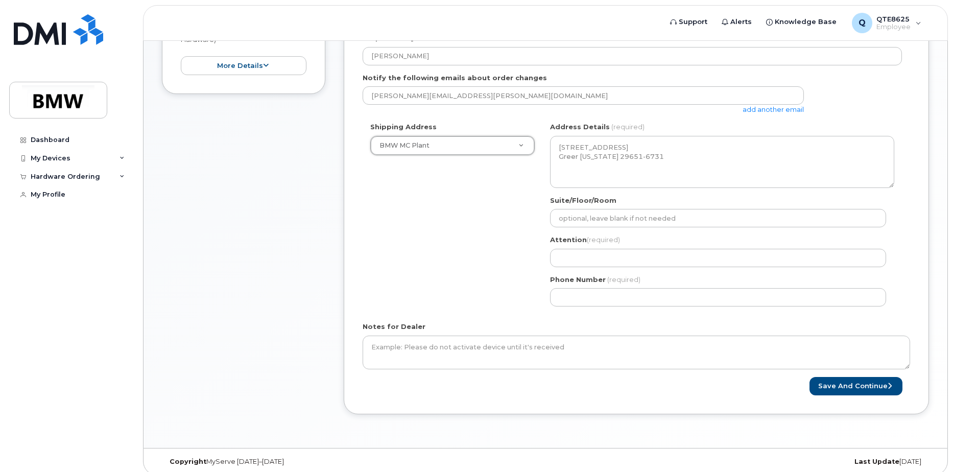
click at [590, 268] on div "SC Greer Search your address... Manually edit your address Click to search No a…" at bounding box center [723, 218] width 360 height 192
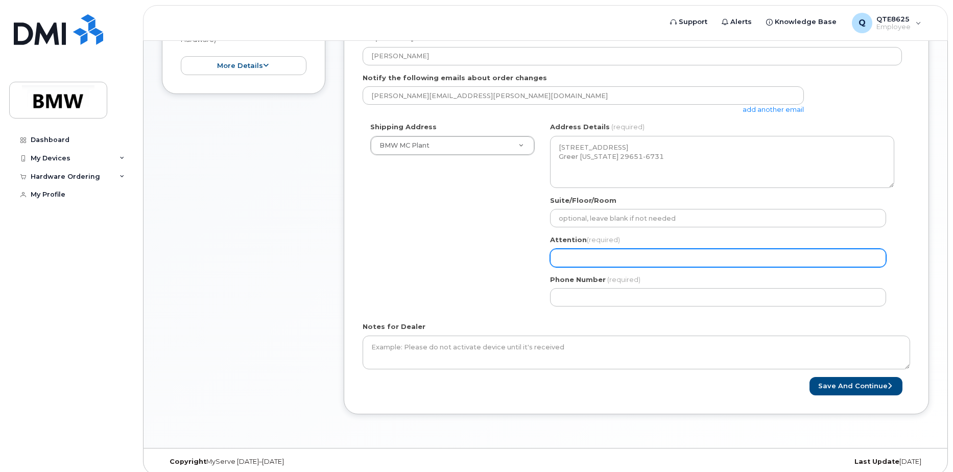
click at [594, 259] on input "Attention (required)" at bounding box center [718, 258] width 336 height 18
type input "[PERSON_NAME]"
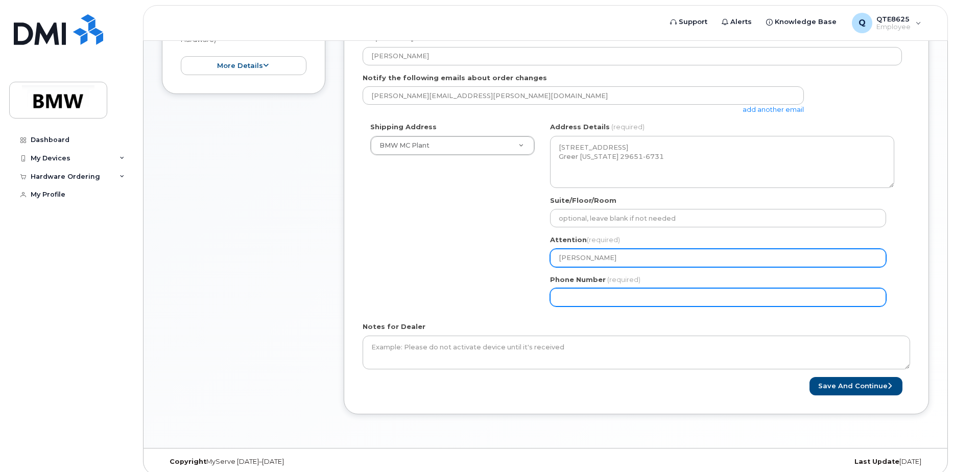
type input "8647485227"
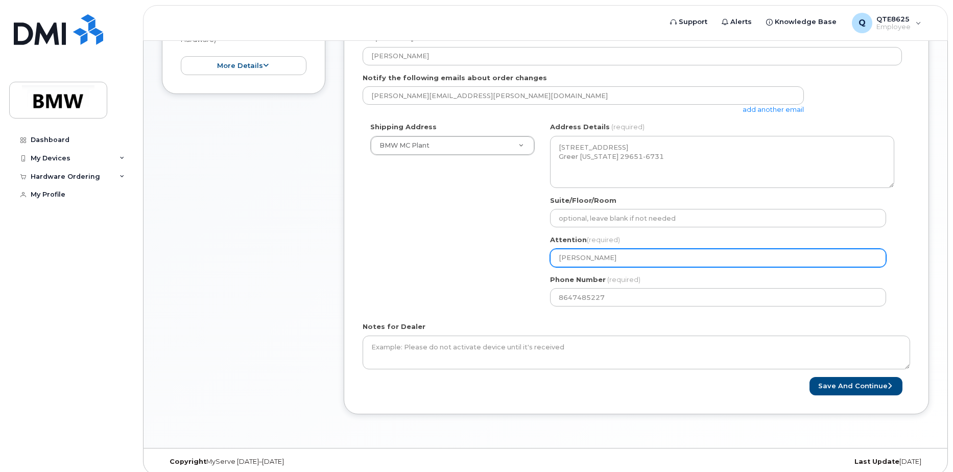
select select
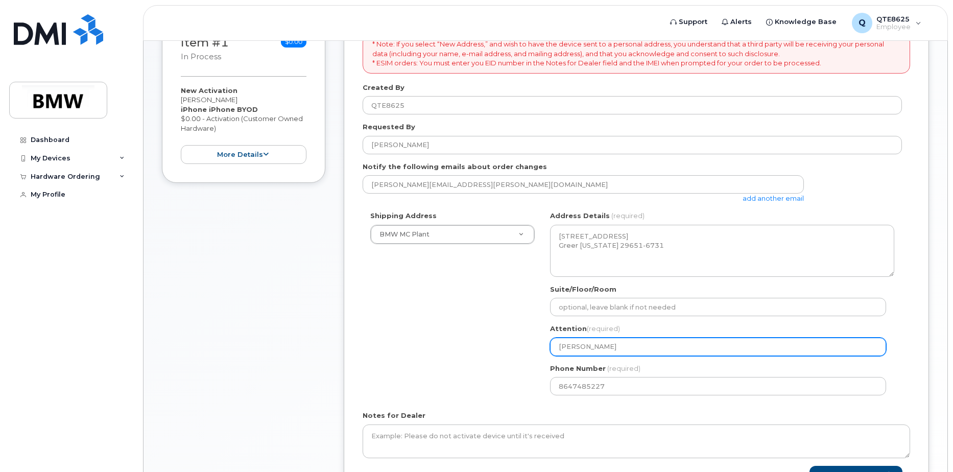
scroll to position [167, 0]
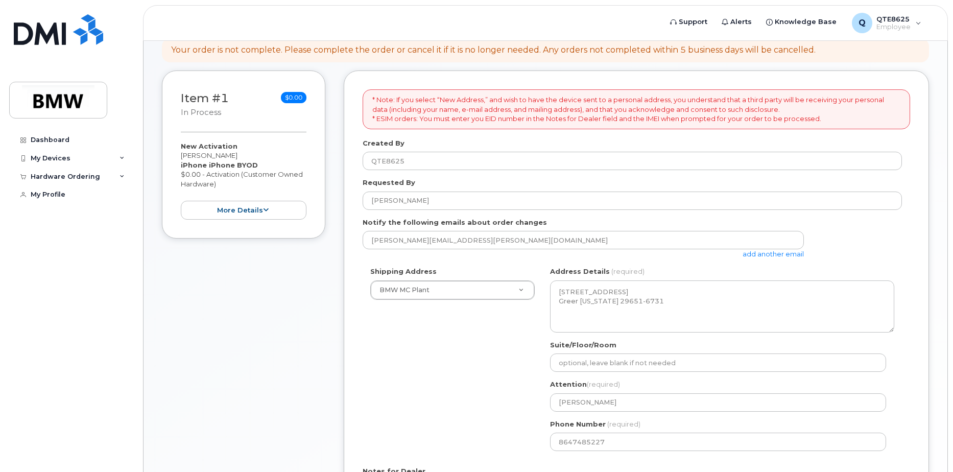
click at [462, 348] on div "Shipping Address BMW MC Plant New Address BMW MC Plant BMW North America Financ…" at bounding box center [633, 363] width 540 height 192
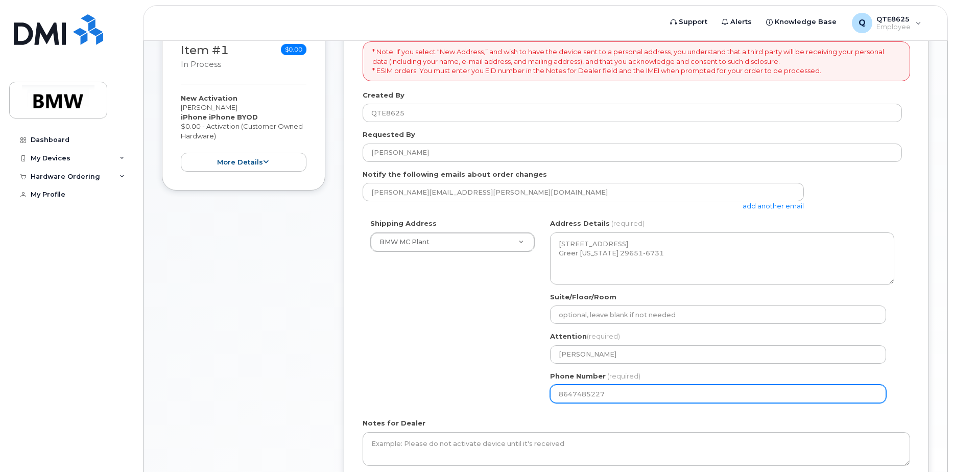
scroll to position [320, 0]
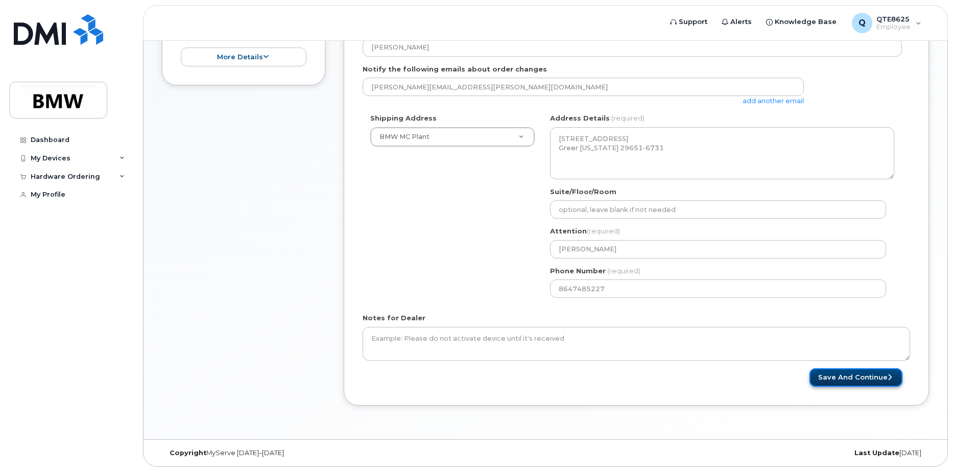
click at [838, 385] on button "Save and Continue" at bounding box center [856, 377] width 93 height 19
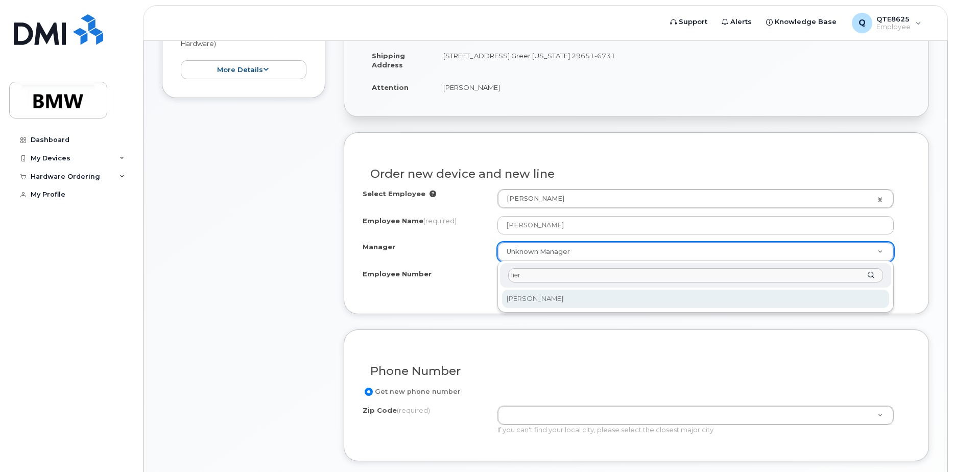
type input "lier"
select select "1903116"
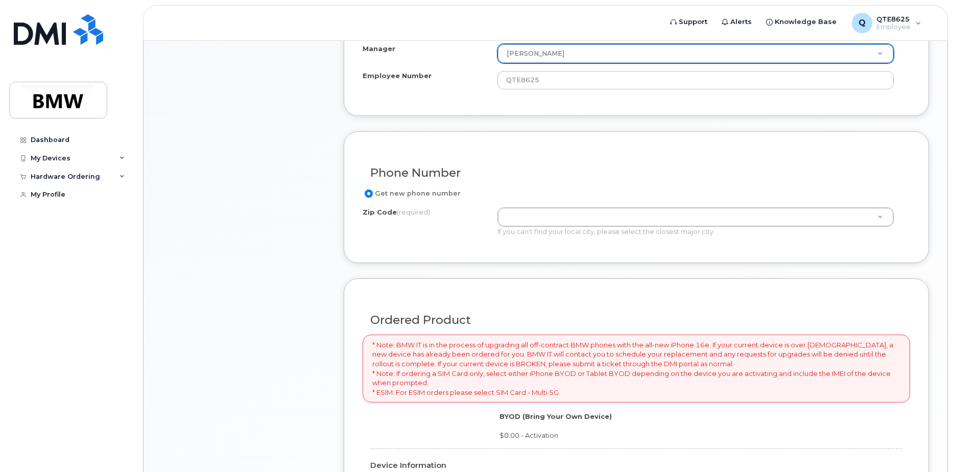
scroll to position [512, 0]
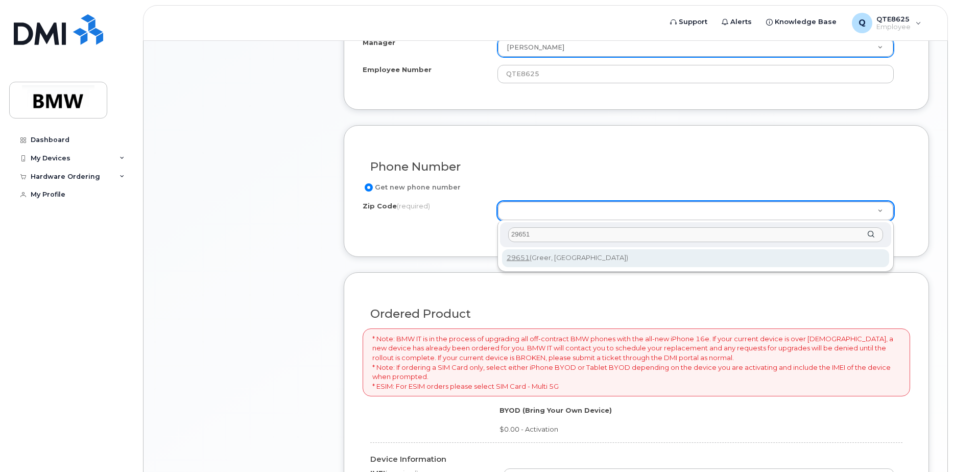
type input "29651"
type input "29651 (Greer, SC)"
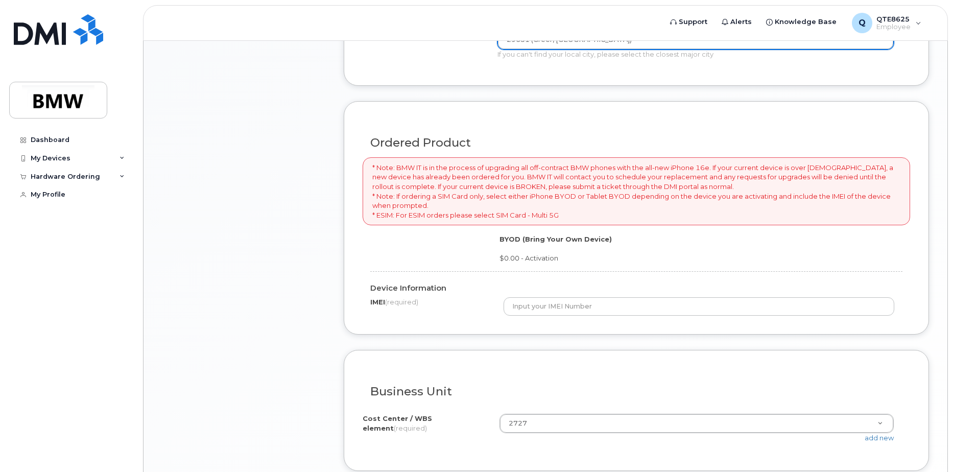
scroll to position [716, 0]
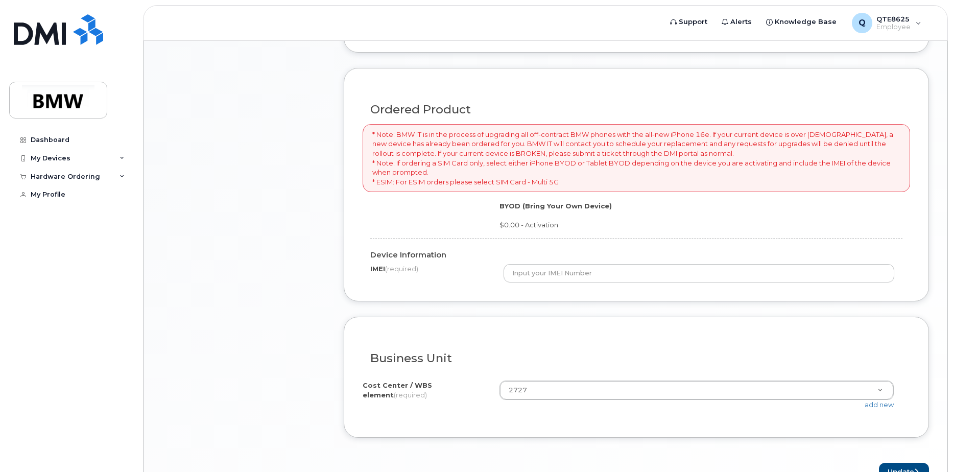
click at [569, 285] on div "Ordered Product * Note: BMW IT is in the process of upgrading all off-contract …" at bounding box center [636, 184] width 585 height 233
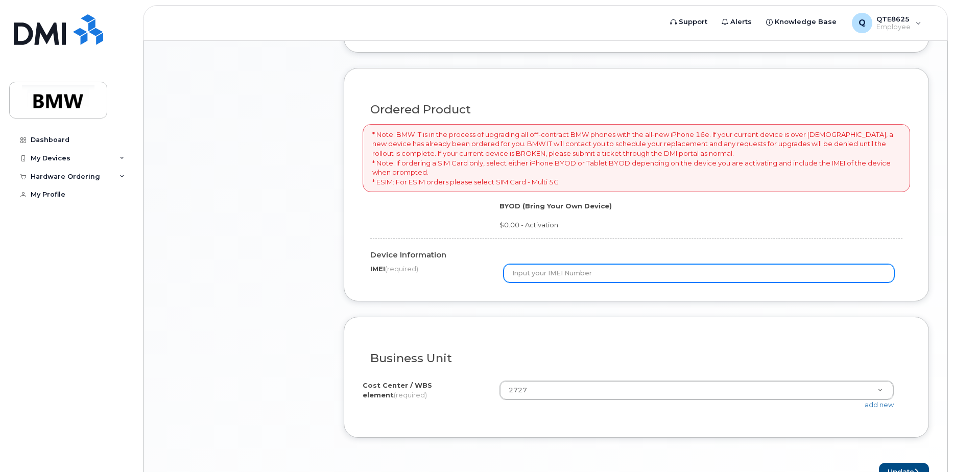
click at [570, 275] on input "text" at bounding box center [699, 273] width 391 height 18
type input "351010392615401"
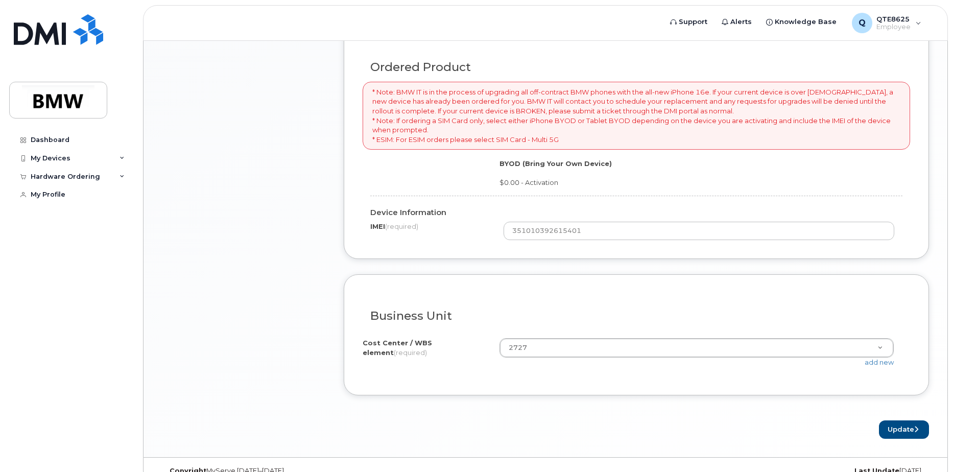
scroll to position [777, 0]
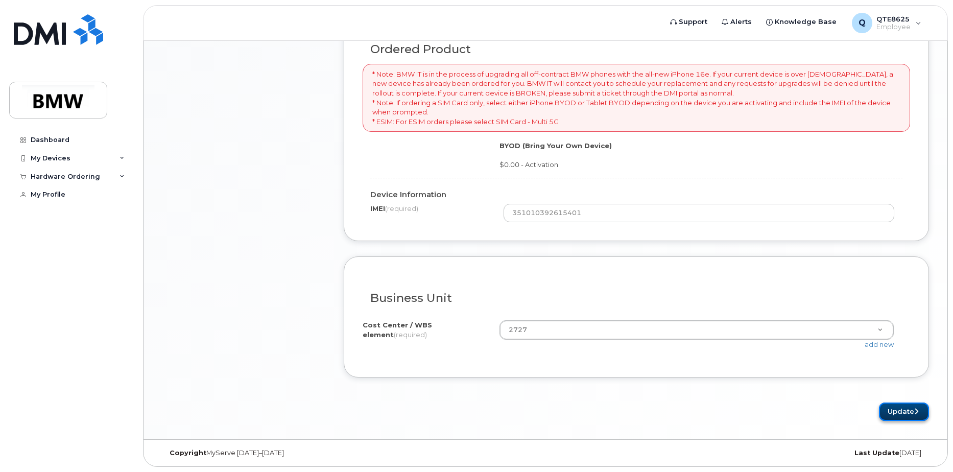
click at [880, 410] on button "Update" at bounding box center [904, 412] width 50 height 19
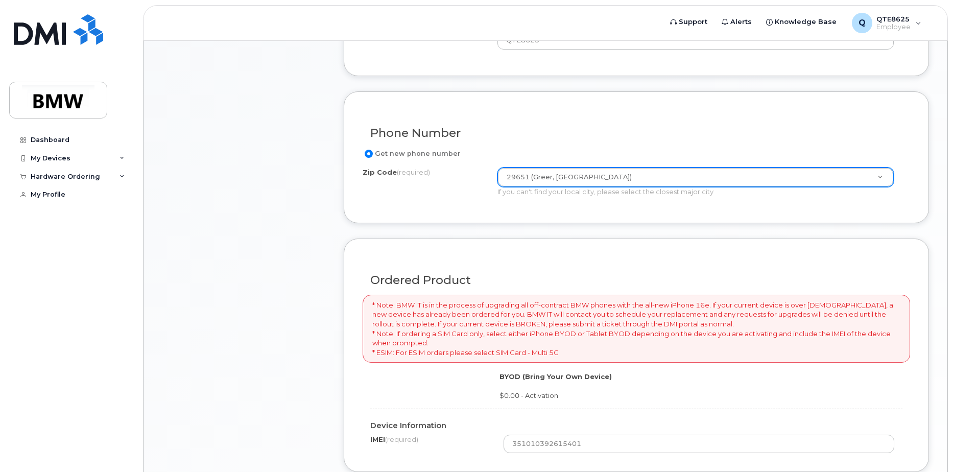
scroll to position [521, 0]
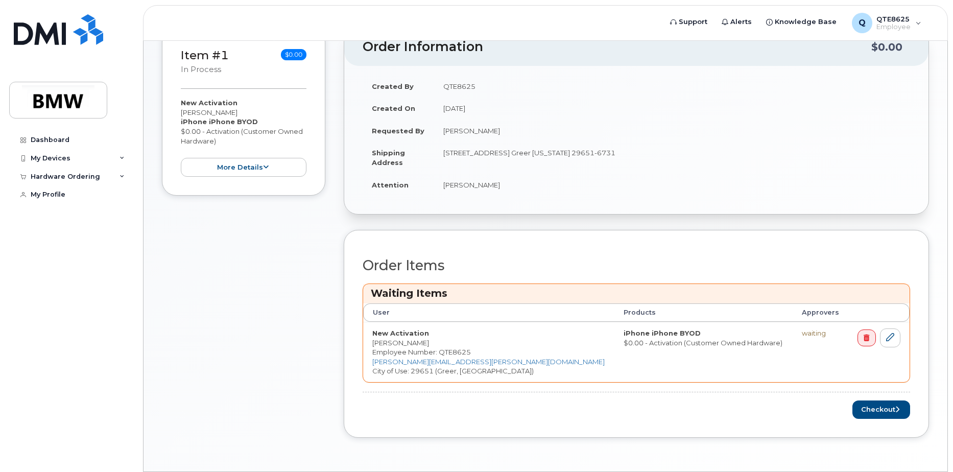
scroll to position [286, 0]
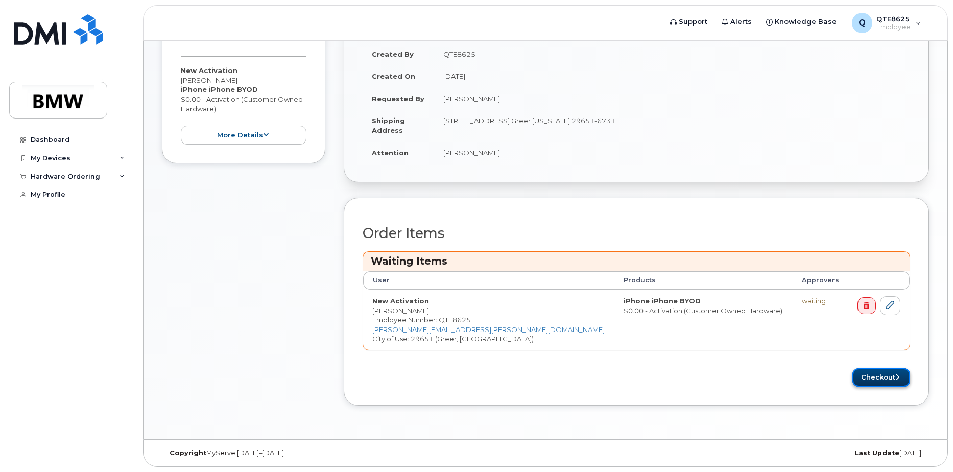
click at [887, 373] on button "Checkout" at bounding box center [882, 377] width 58 height 19
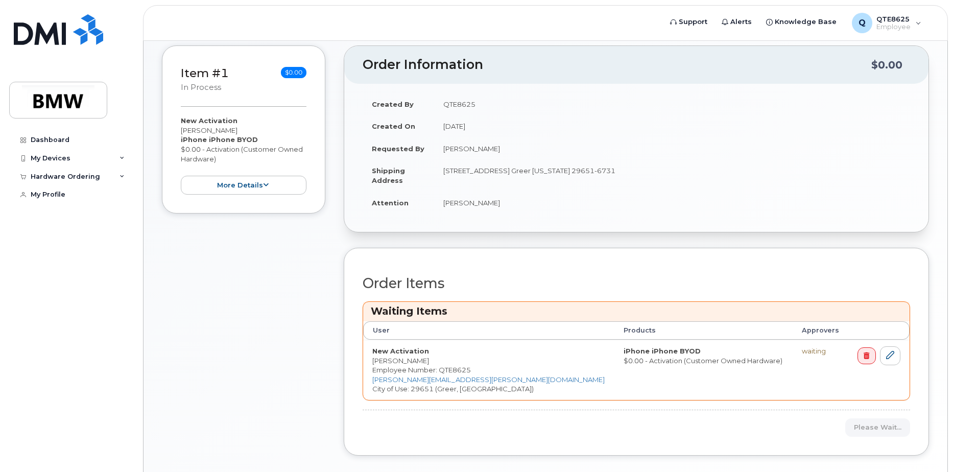
scroll to position [133, 0]
